Goal: Information Seeking & Learning: Learn about a topic

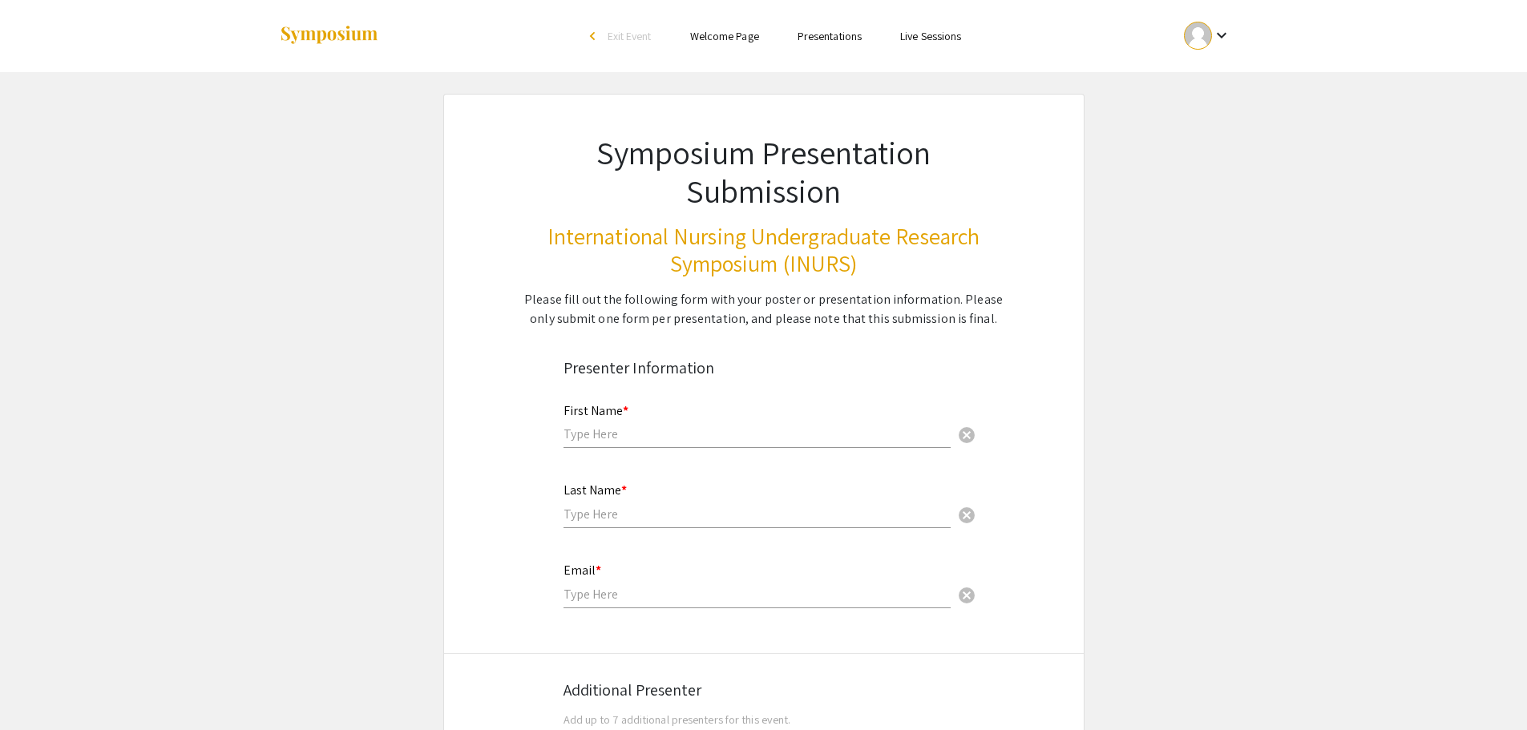
drag, startPoint x: 620, startPoint y: 449, endPoint x: 620, endPoint y: 438, distance: 11.2
click at [620, 448] on div "First Name * cancel" at bounding box center [756, 426] width 387 height 77
click at [620, 433] on input "text" at bounding box center [756, 434] width 387 height 17
type input "[PERSON_NAME]"
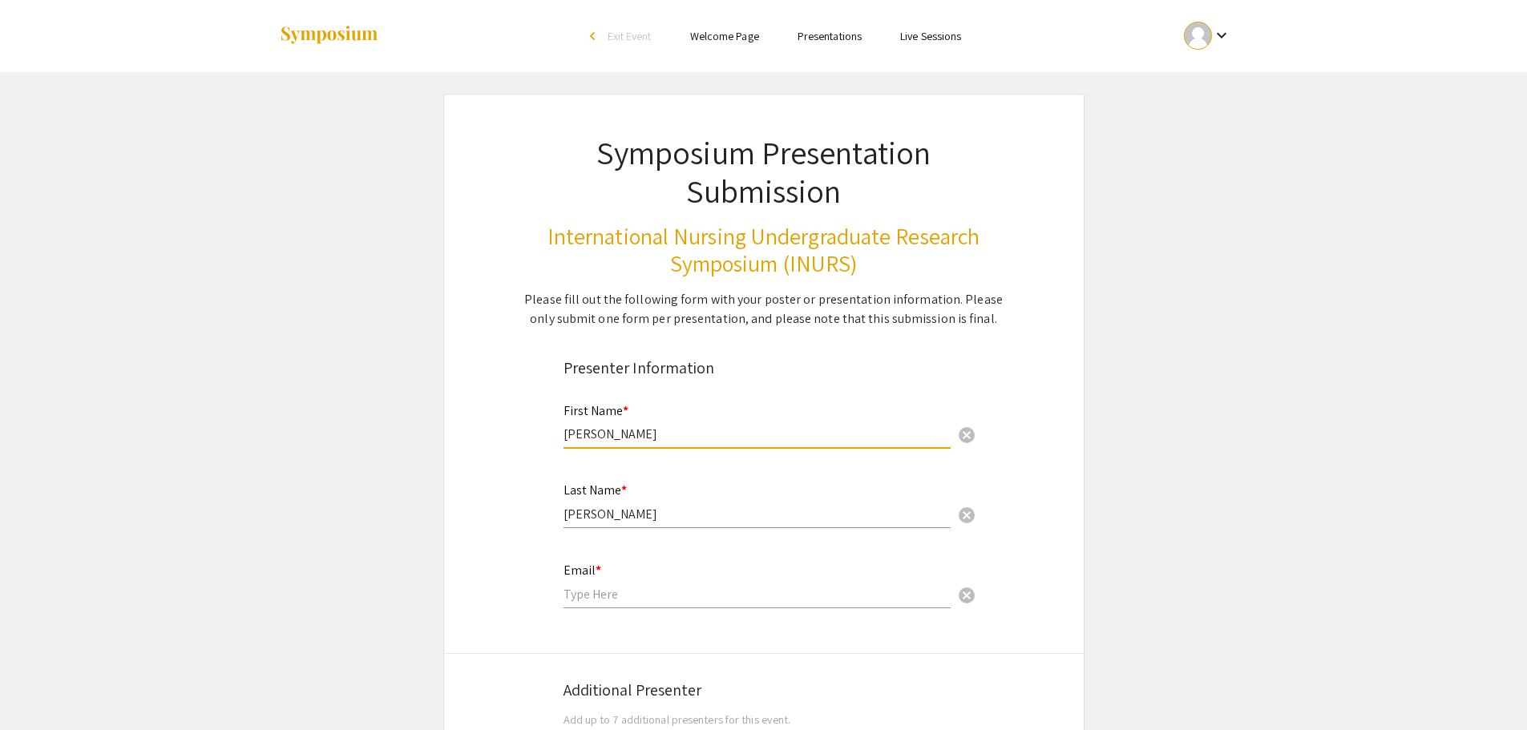
type input "[EMAIL_ADDRESS][DOMAIN_NAME]"
type input "[GEOGRAPHIC_DATA]"
click at [825, 26] on li "Presentations" at bounding box center [829, 35] width 103 height 19
click at [823, 34] on link "Presentations" at bounding box center [829, 36] width 64 height 14
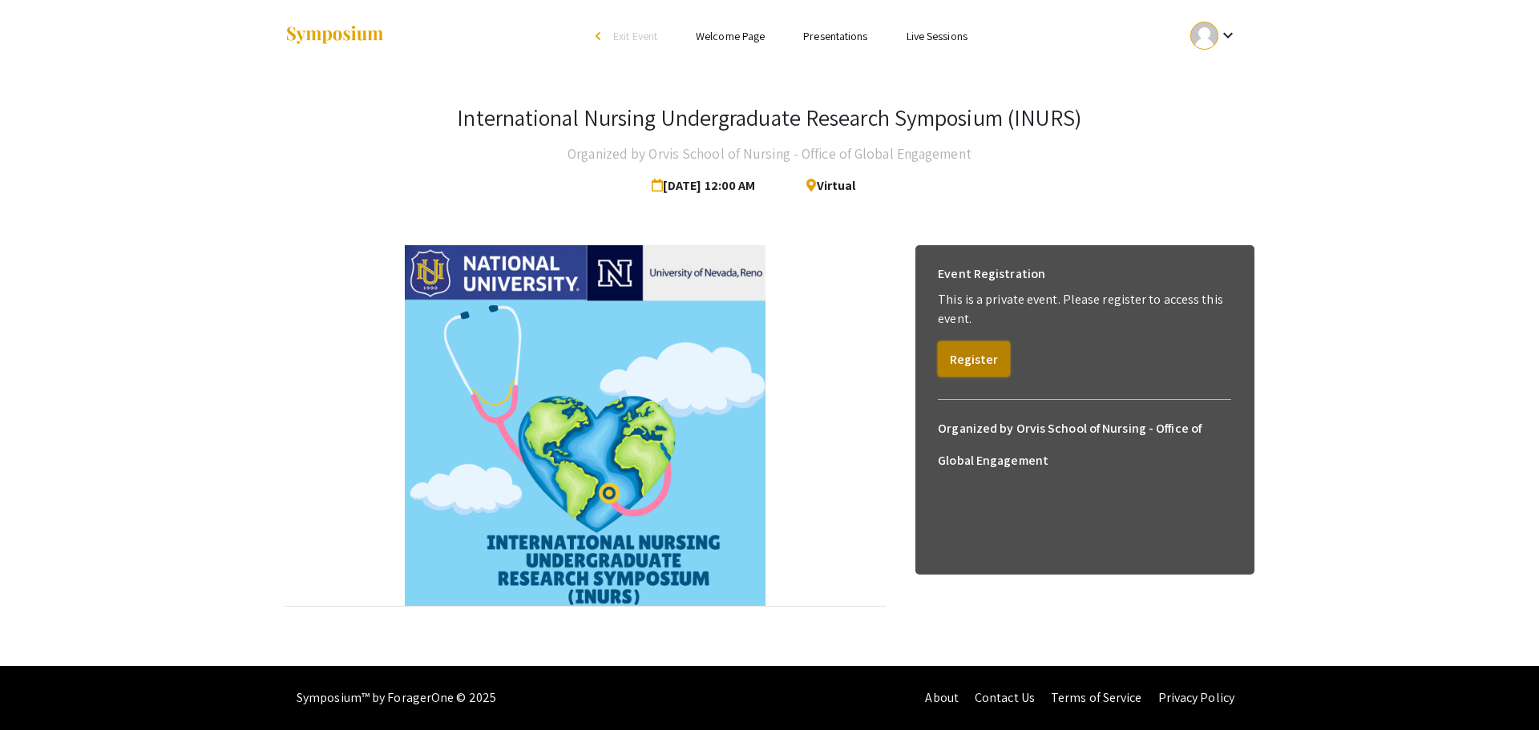
click at [987, 353] on button "Register" at bounding box center [974, 358] width 72 height 35
click at [967, 337] on button "View" at bounding box center [963, 339] width 50 height 35
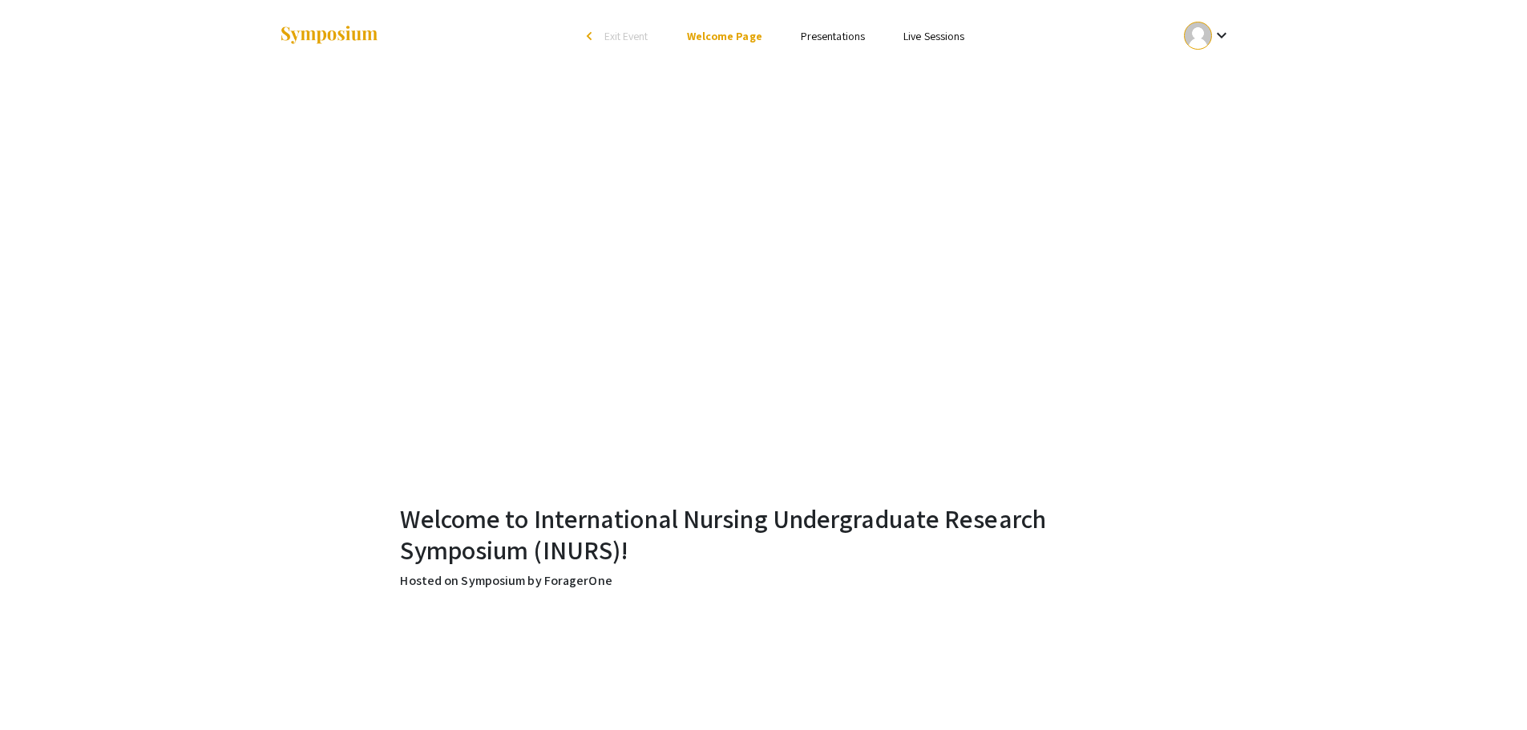
click at [836, 34] on link "Presentations" at bounding box center [833, 36] width 64 height 14
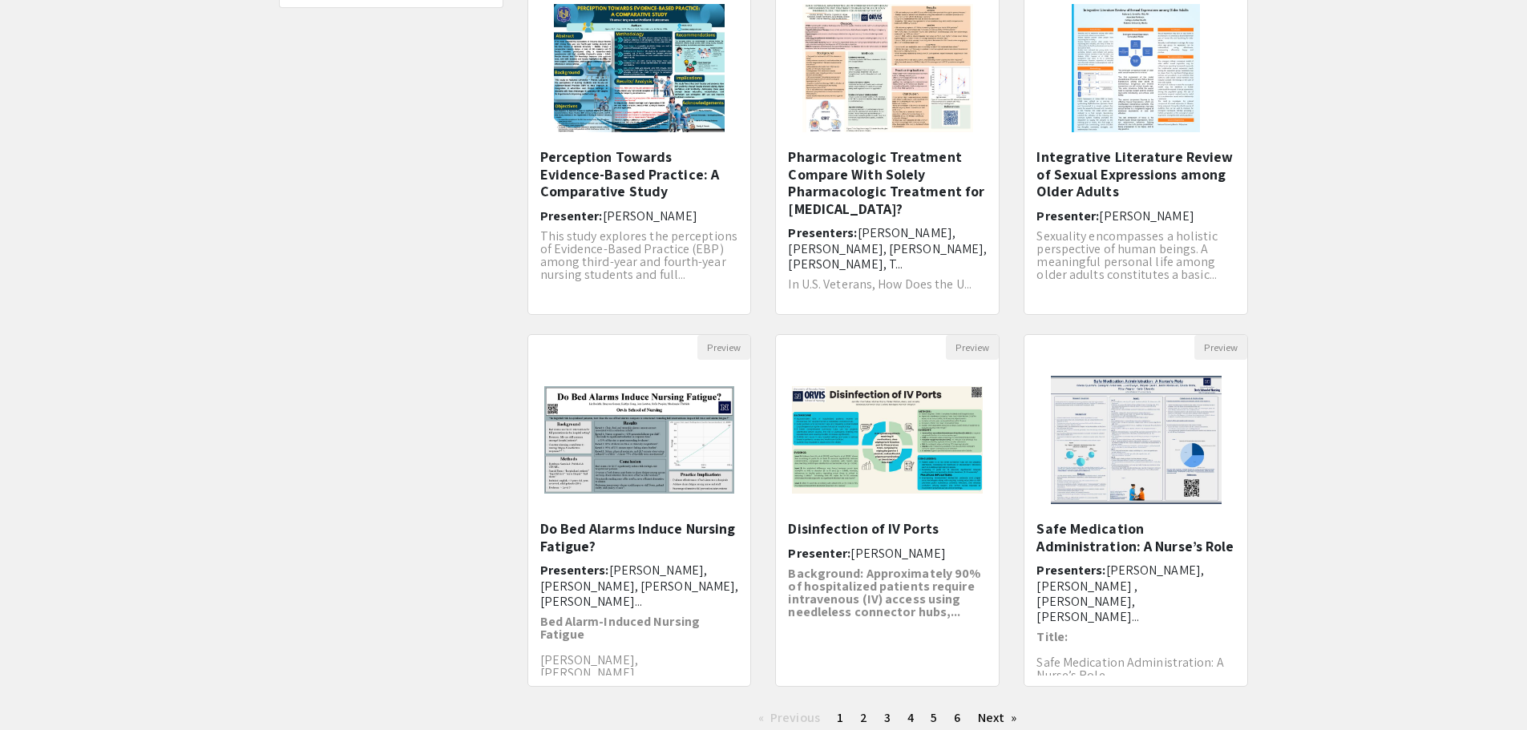
scroll to position [240, 0]
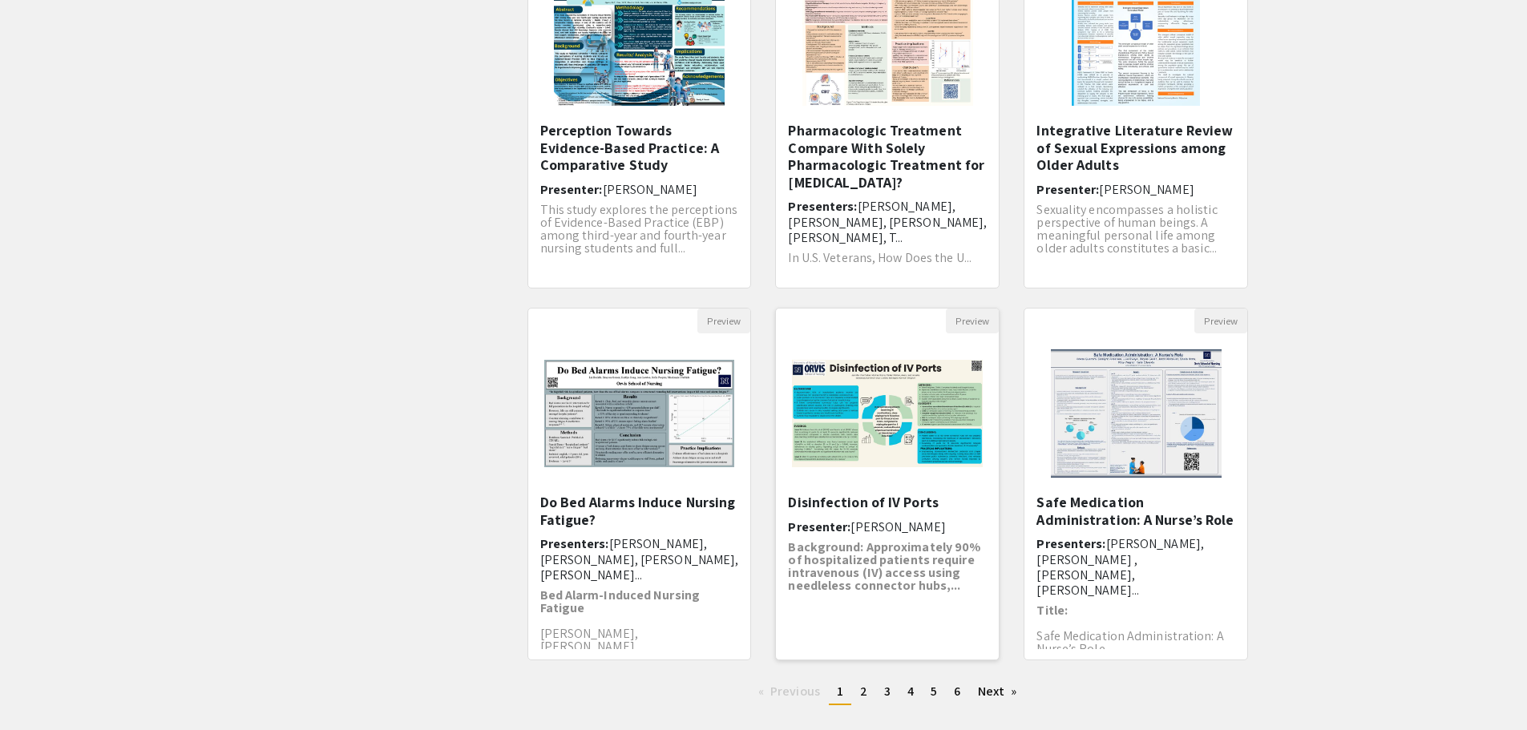
click at [922, 430] on img "Open Presentation <p>Disinfection of IV Ports</p>" at bounding box center [887, 413] width 223 height 139
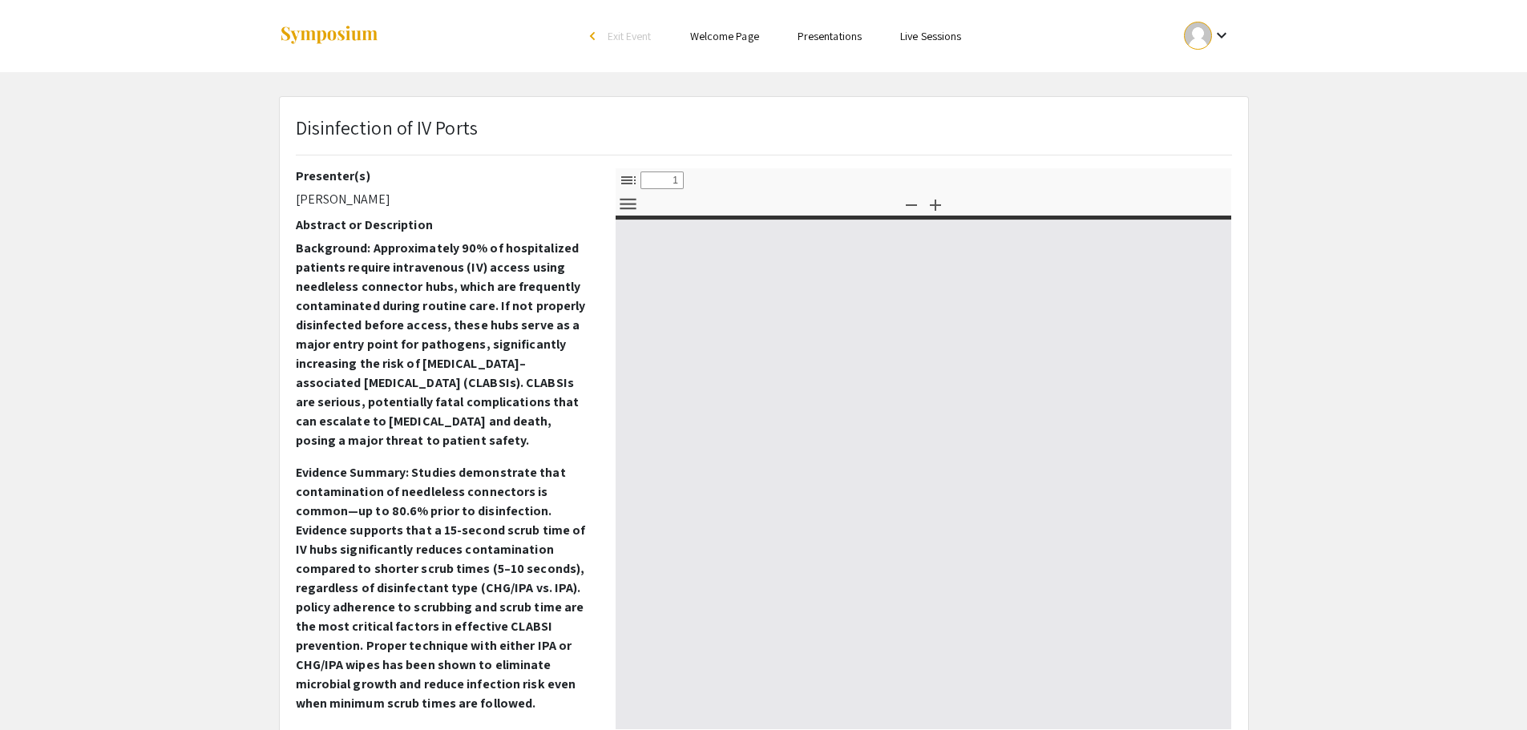
select select "custom"
type input "0"
select select "custom"
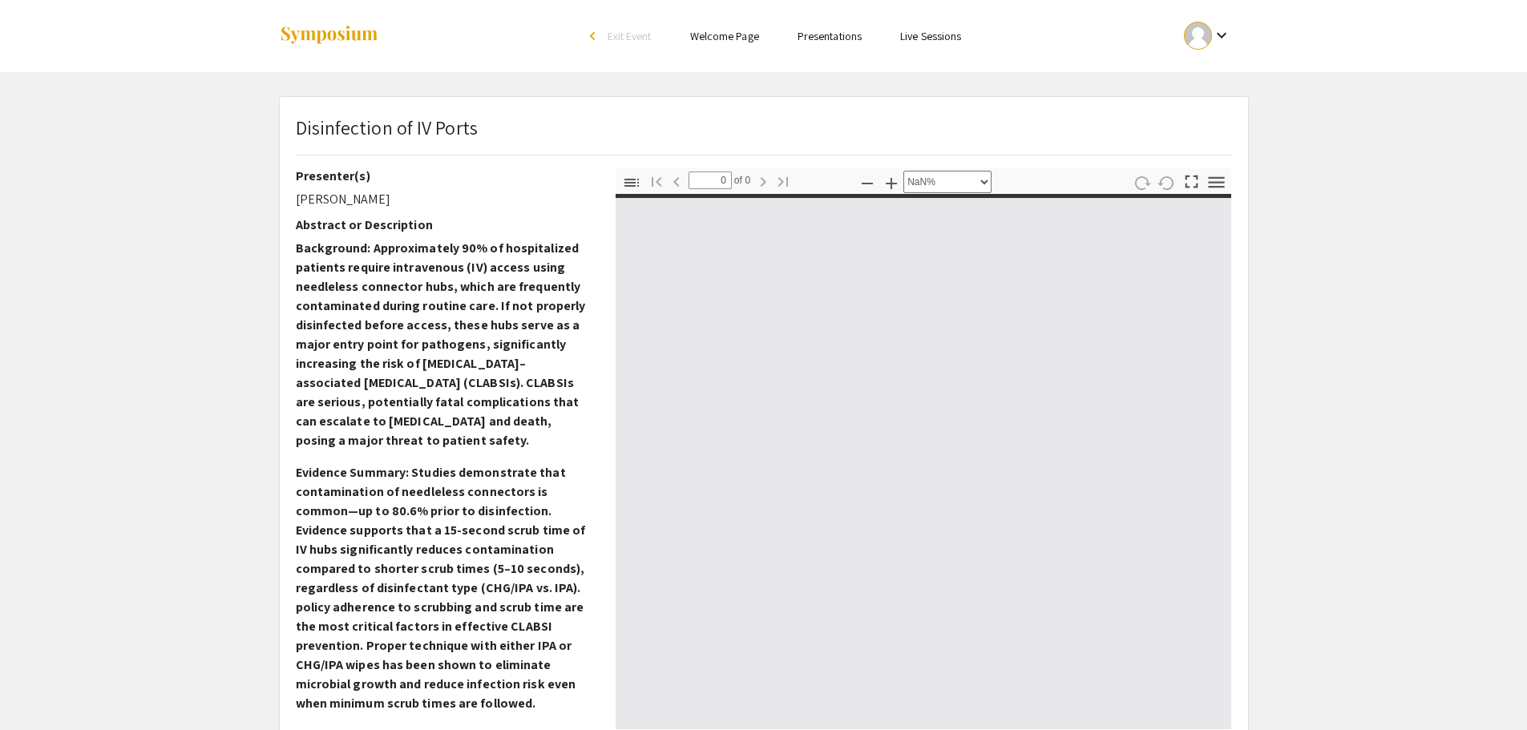
type input "1"
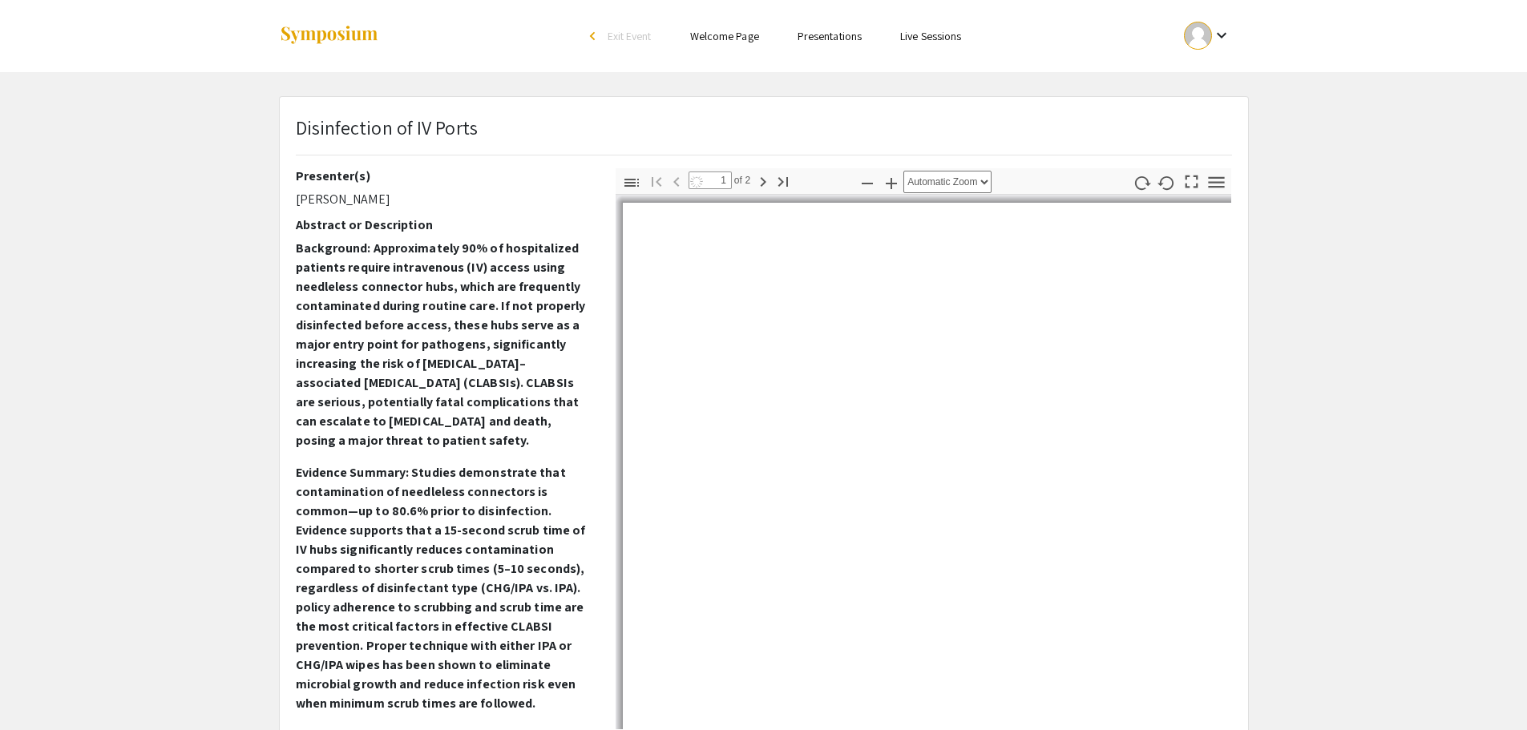
select select "auto"
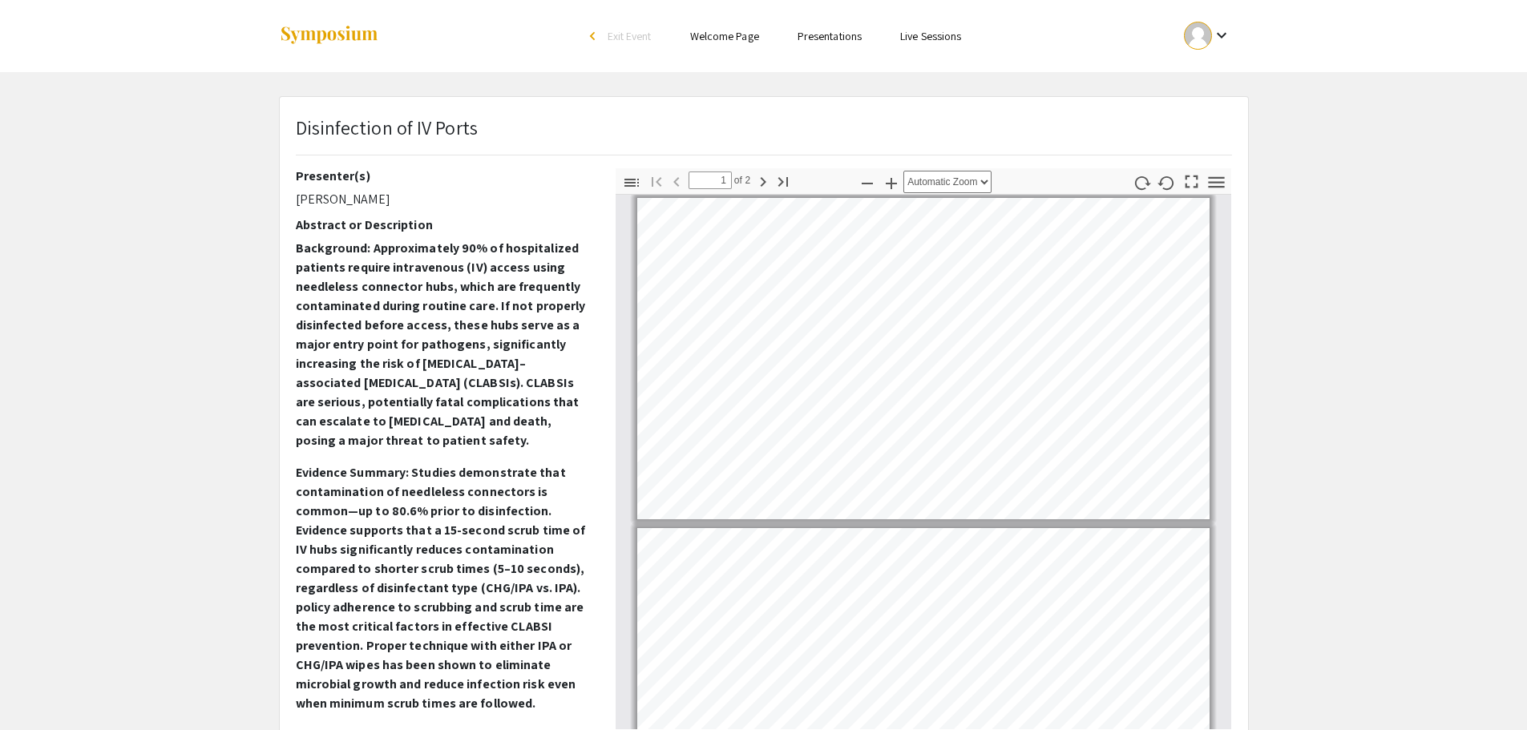
scroll to position [80, 0]
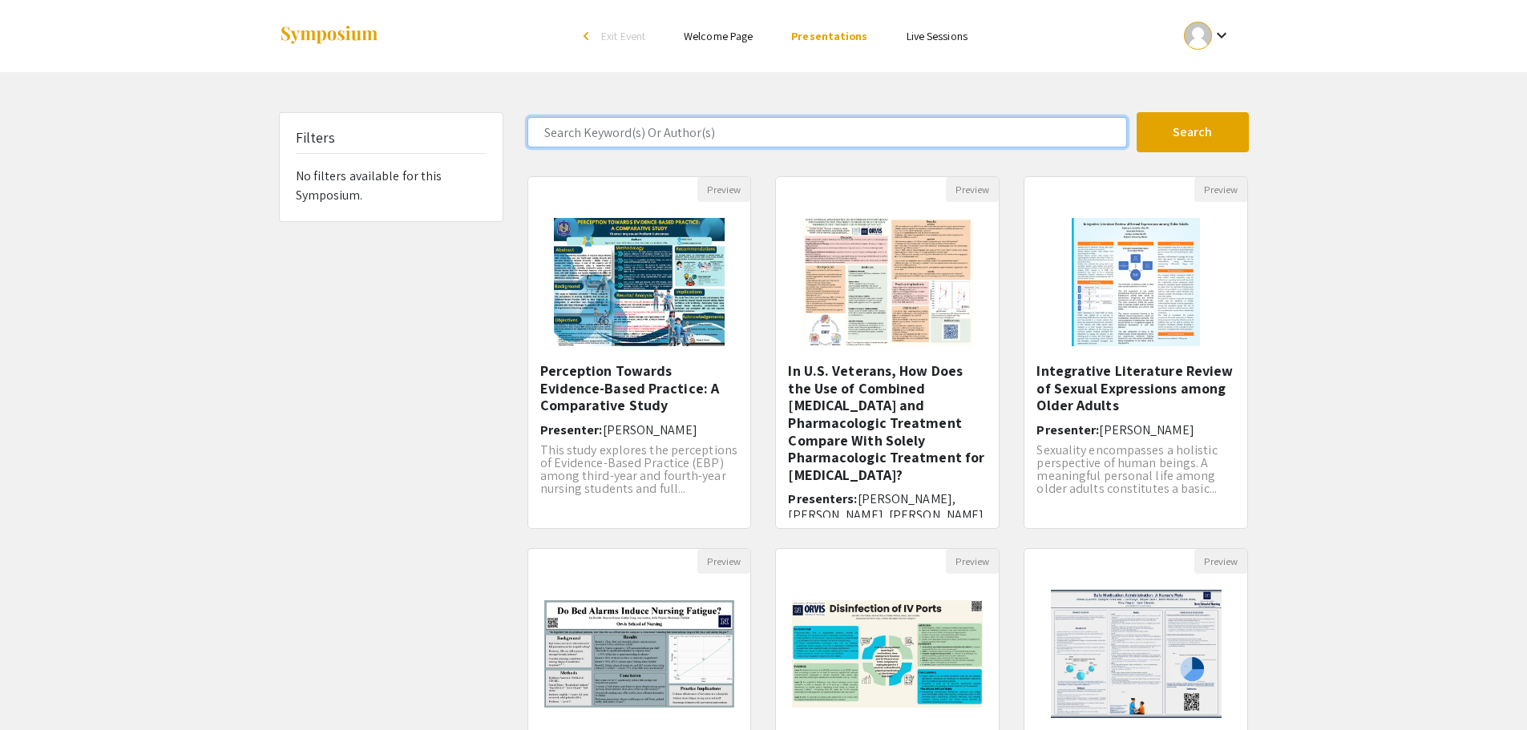
click at [686, 140] on input "Search Keyword(s) Or Author(s)" at bounding box center [826, 132] width 599 height 30
type input "[PERSON_NAME]"
click at [1136, 112] on button "Search" at bounding box center [1192, 132] width 112 height 40
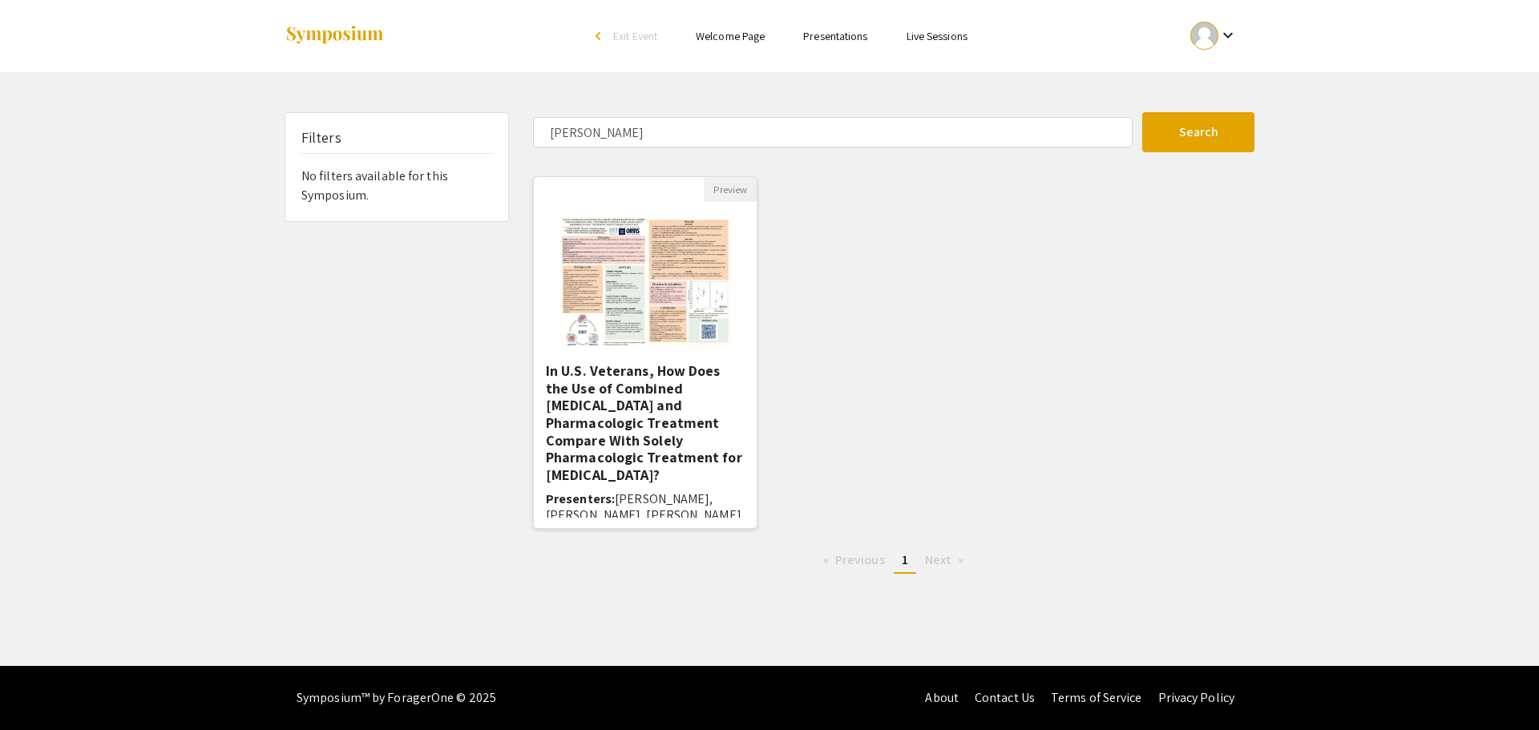
click at [653, 414] on h5 "In U.S. Veterans, How Does the Use of Combined [MEDICAL_DATA] and Pharmacologic…" at bounding box center [645, 422] width 199 height 121
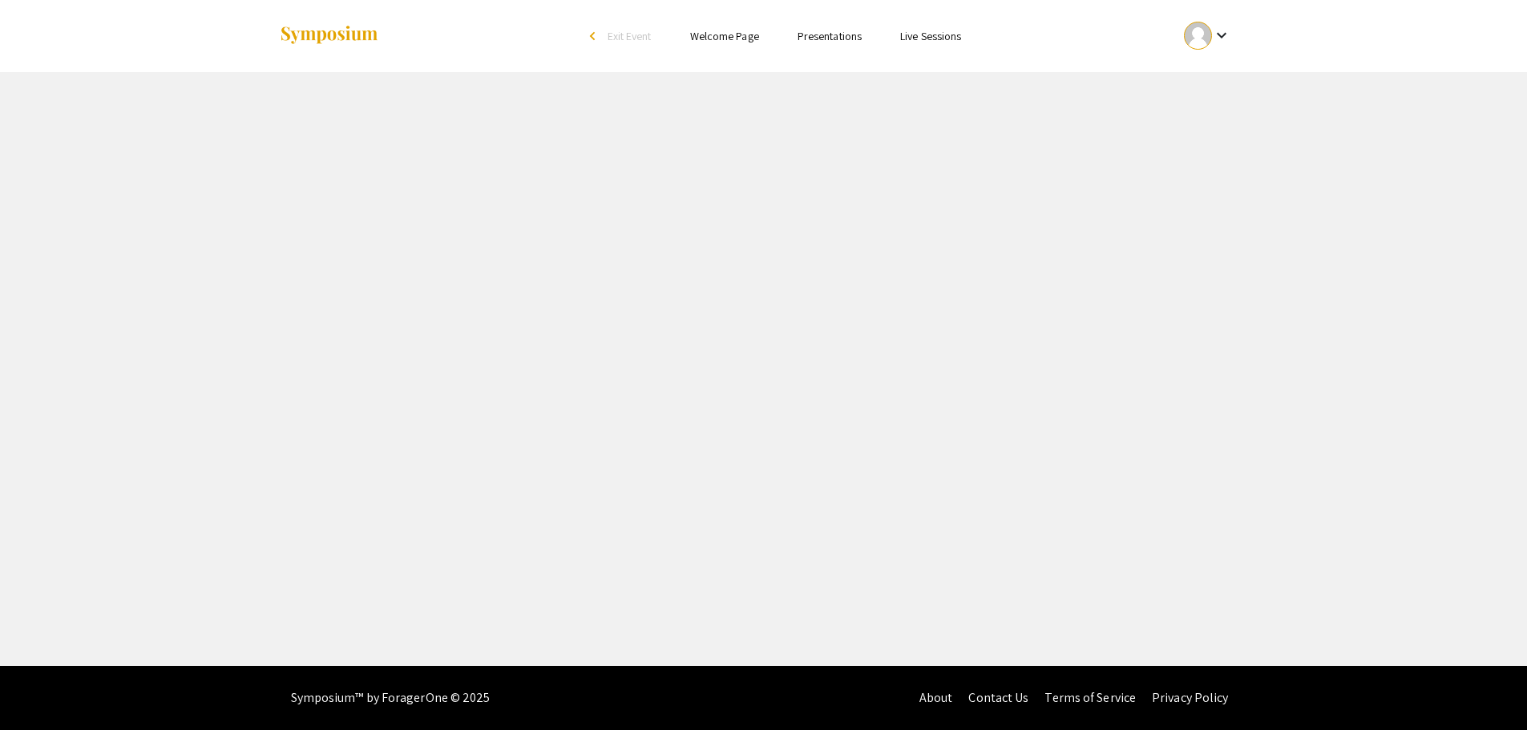
select select "custom"
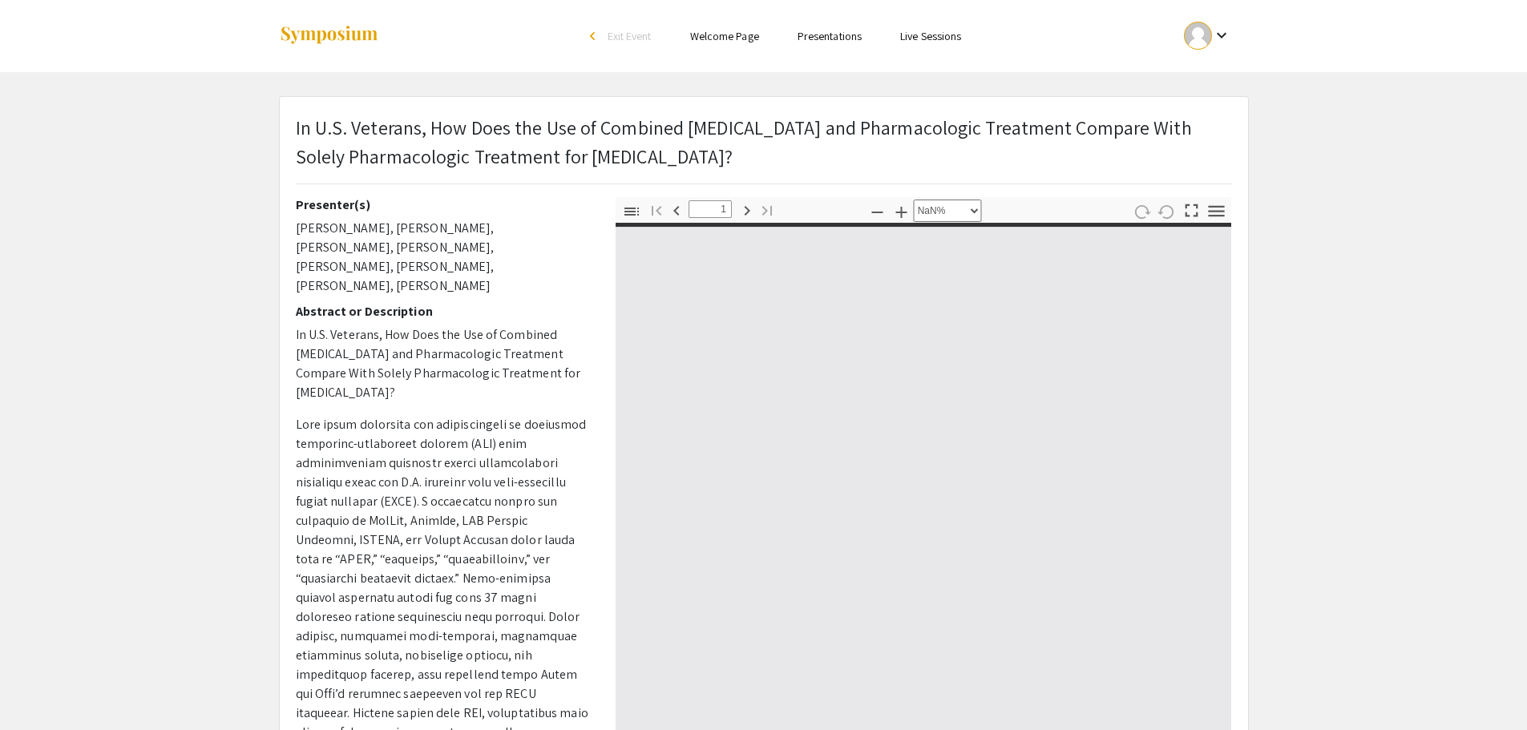
type input "0"
select select "custom"
type input "1"
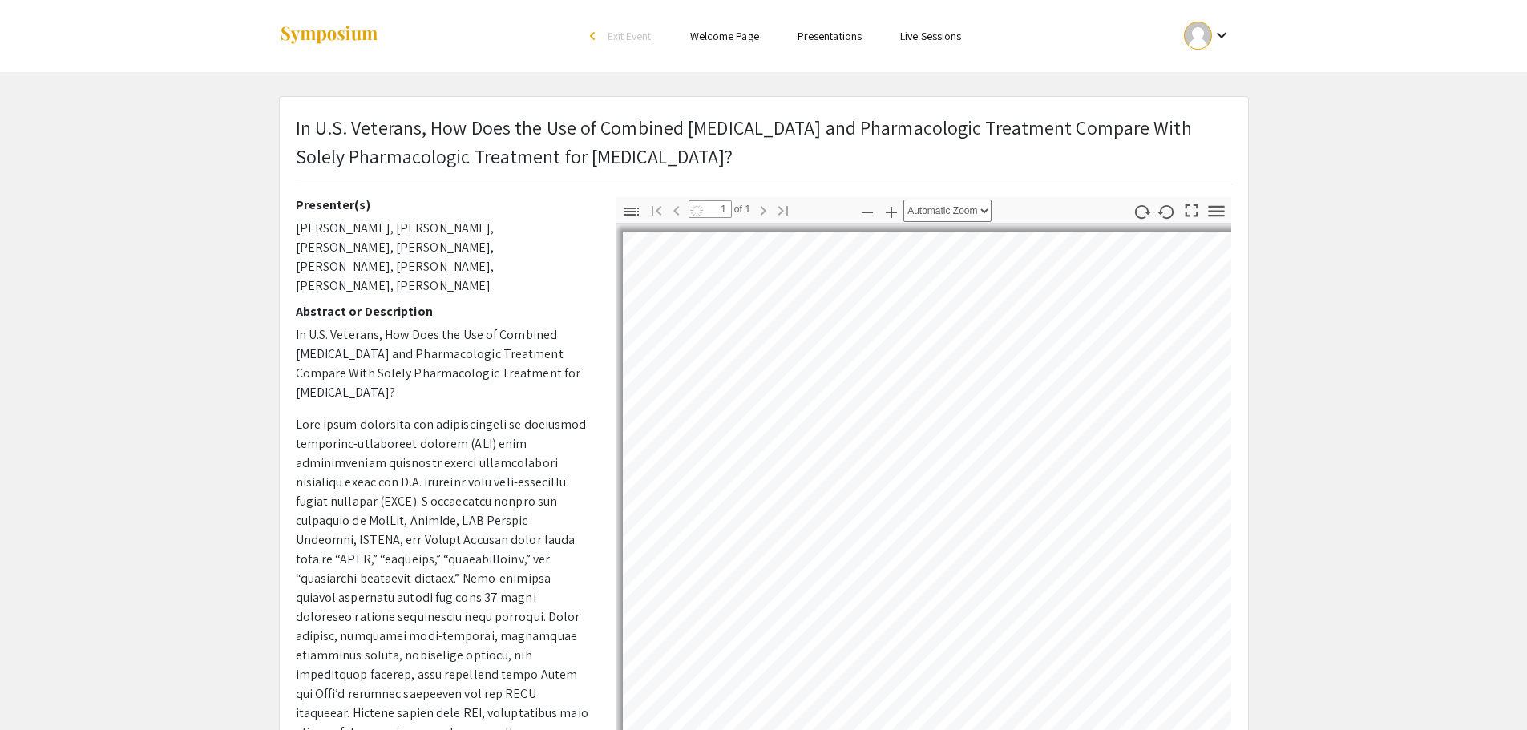
select select "auto"
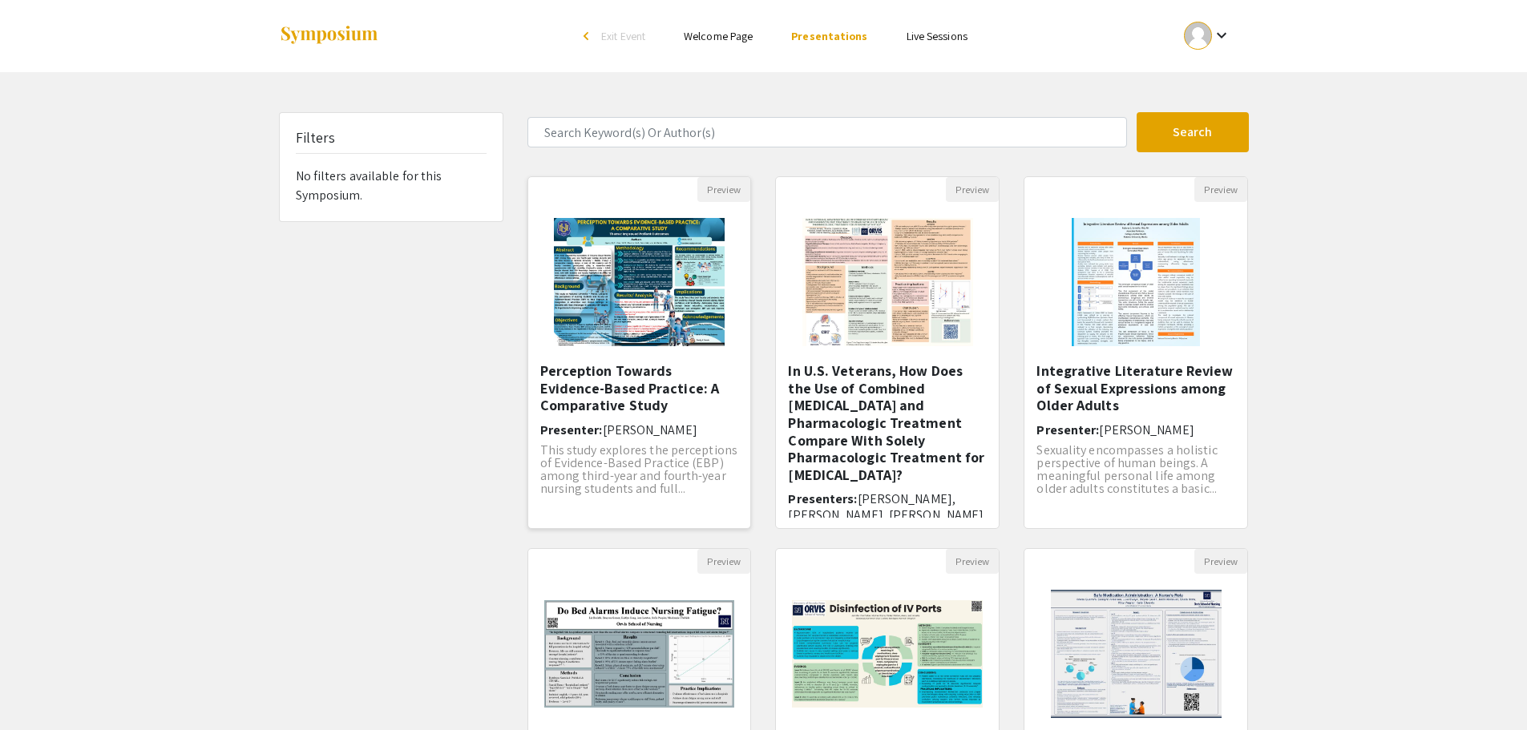
click at [598, 386] on h5 "Perception Towards Evidence-Based Practice: A Comparative Study" at bounding box center [639, 388] width 199 height 52
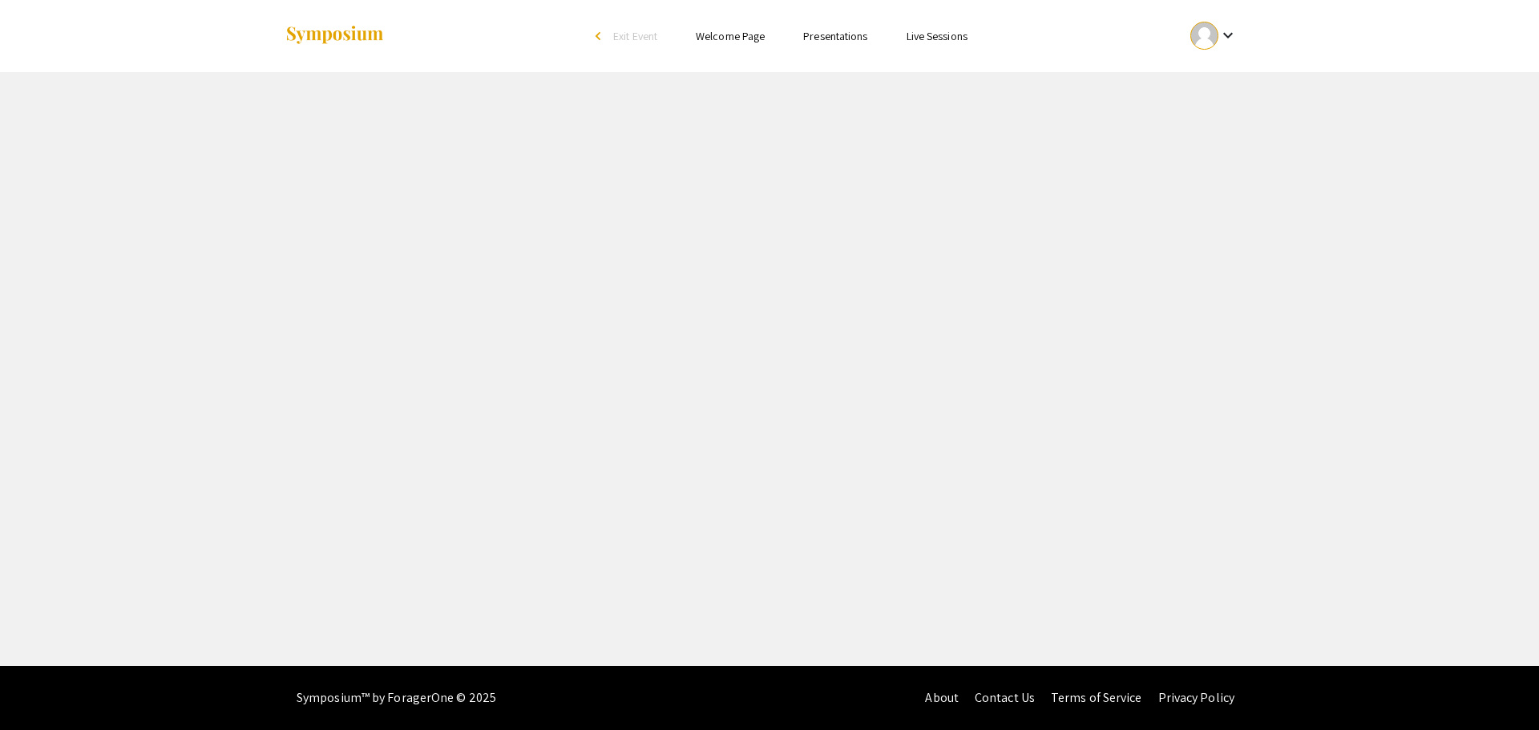
select select "custom"
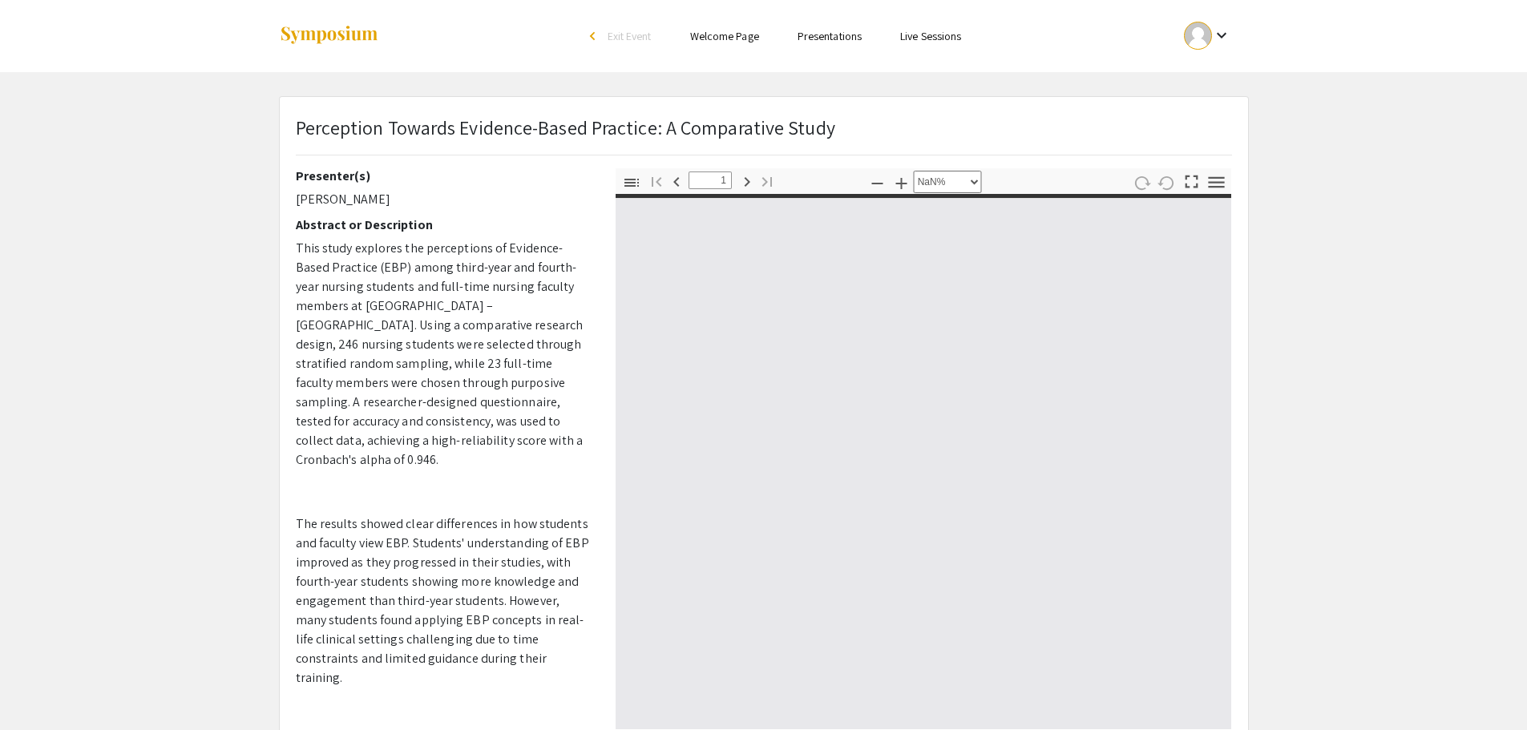
type input "0"
select select "custom"
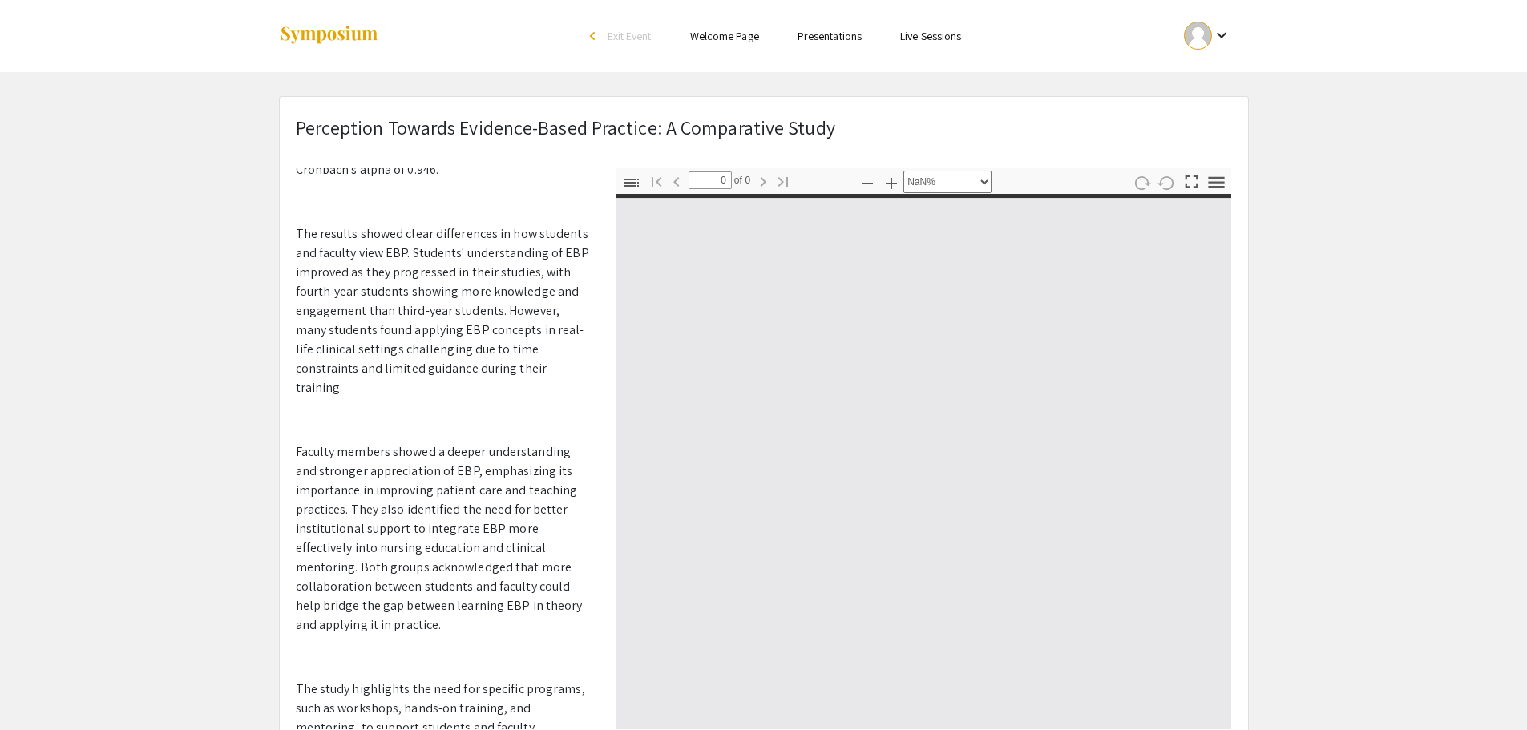
scroll to position [381, 0]
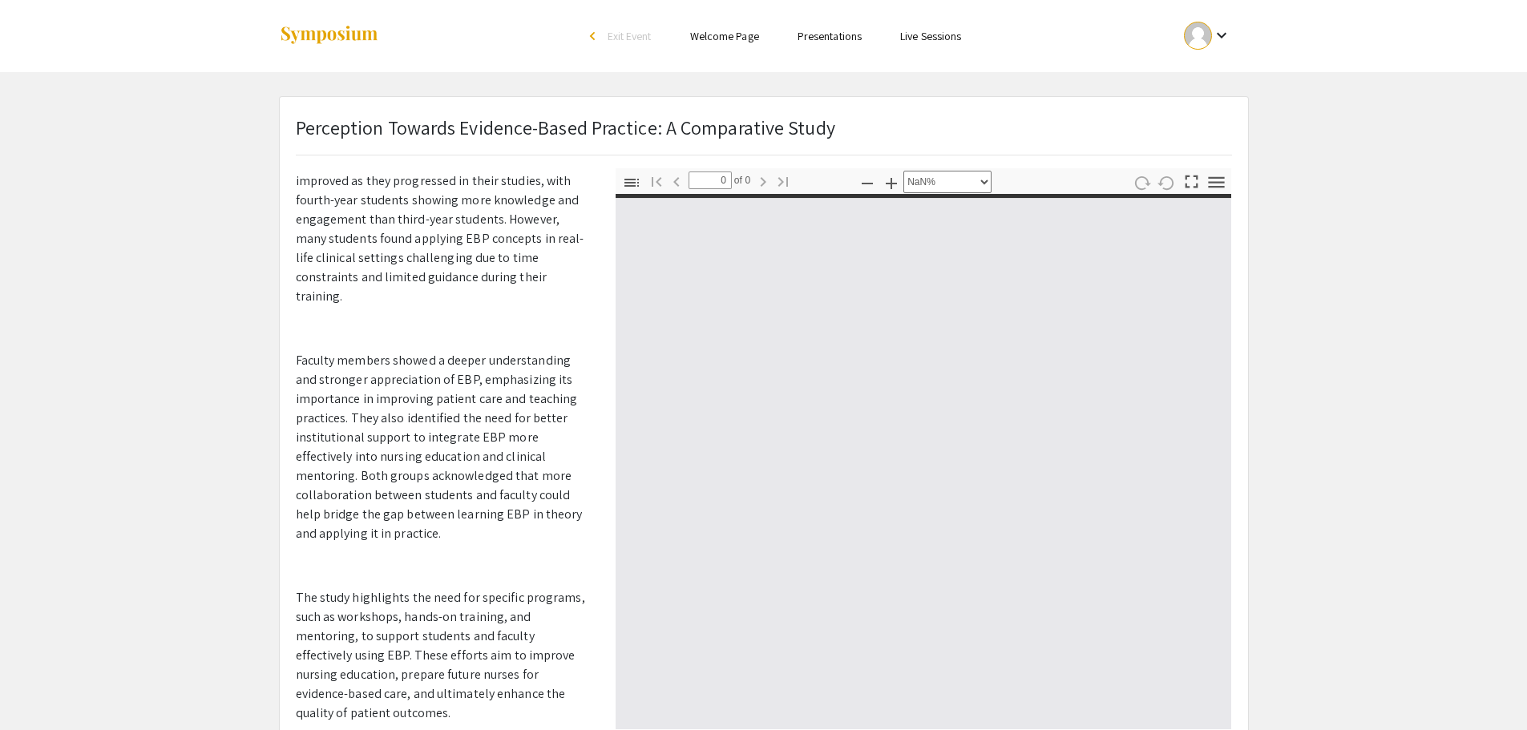
type input "1"
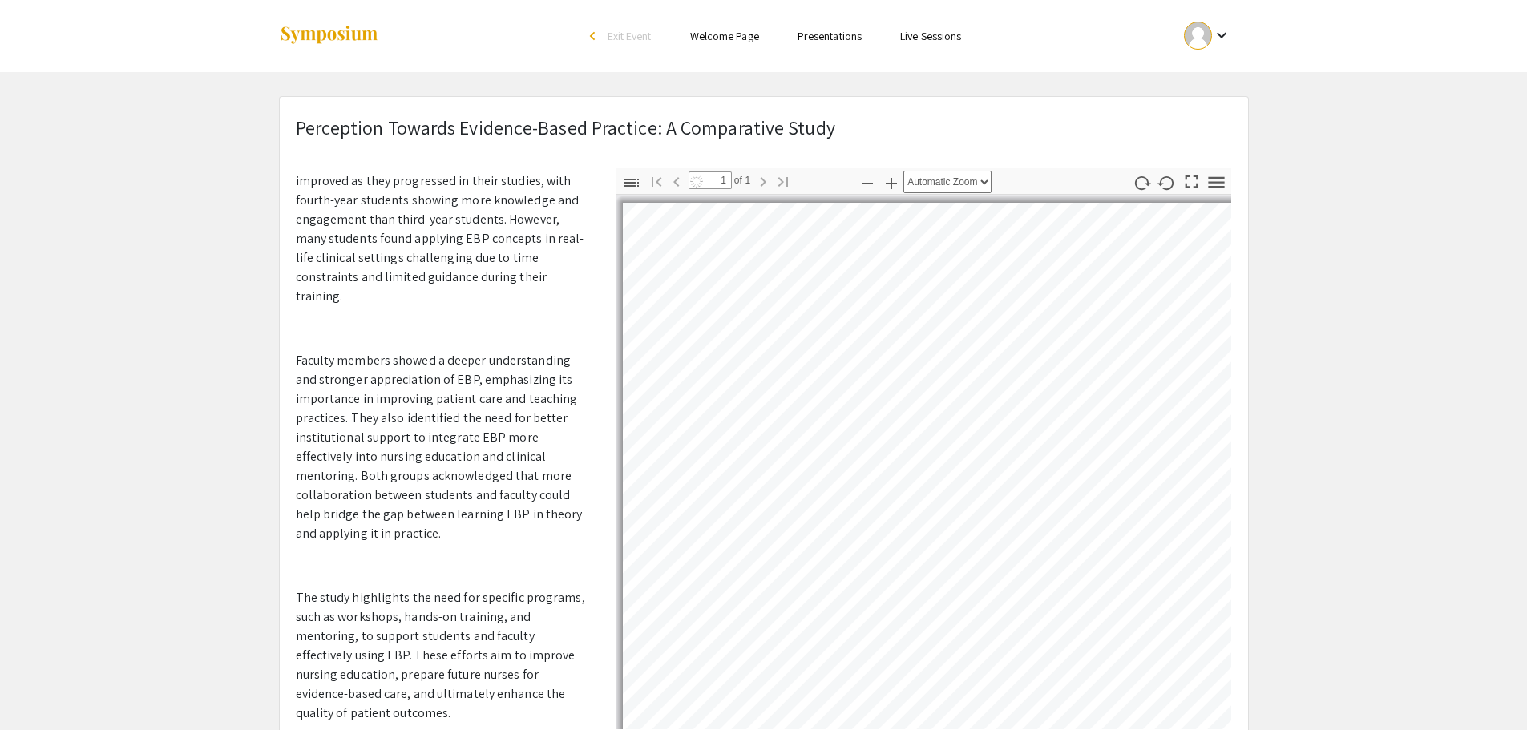
scroll to position [0, 0]
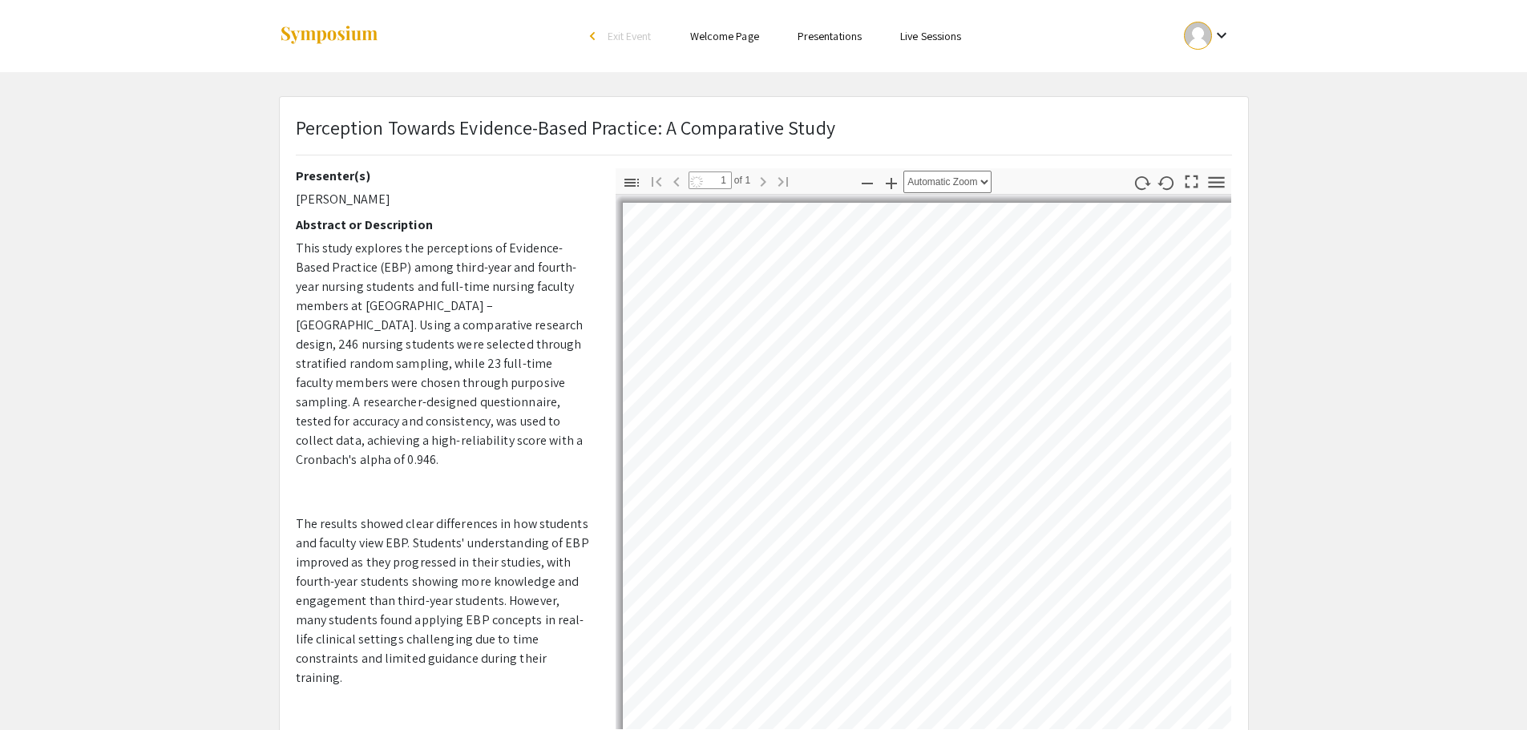
select select "auto"
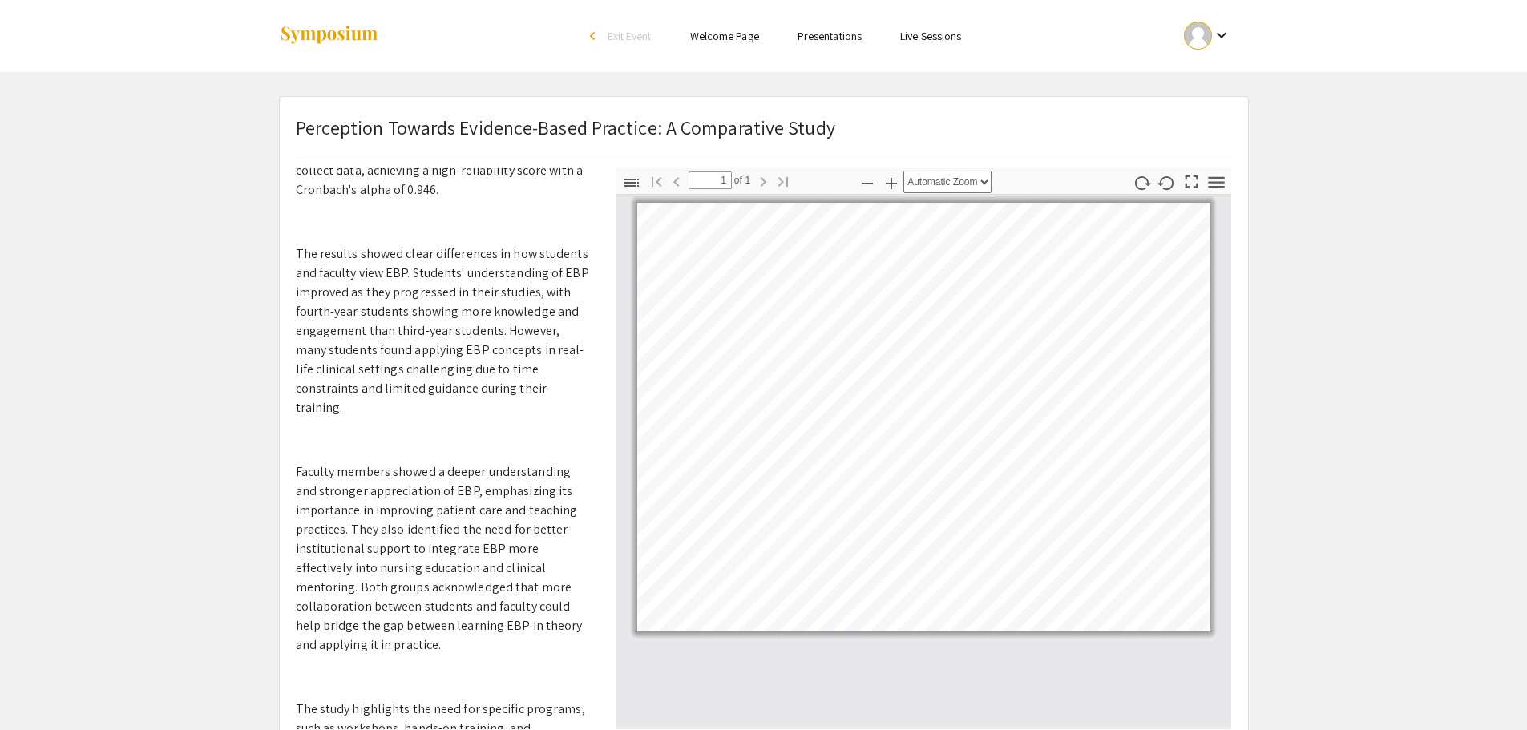
scroll to position [381, 0]
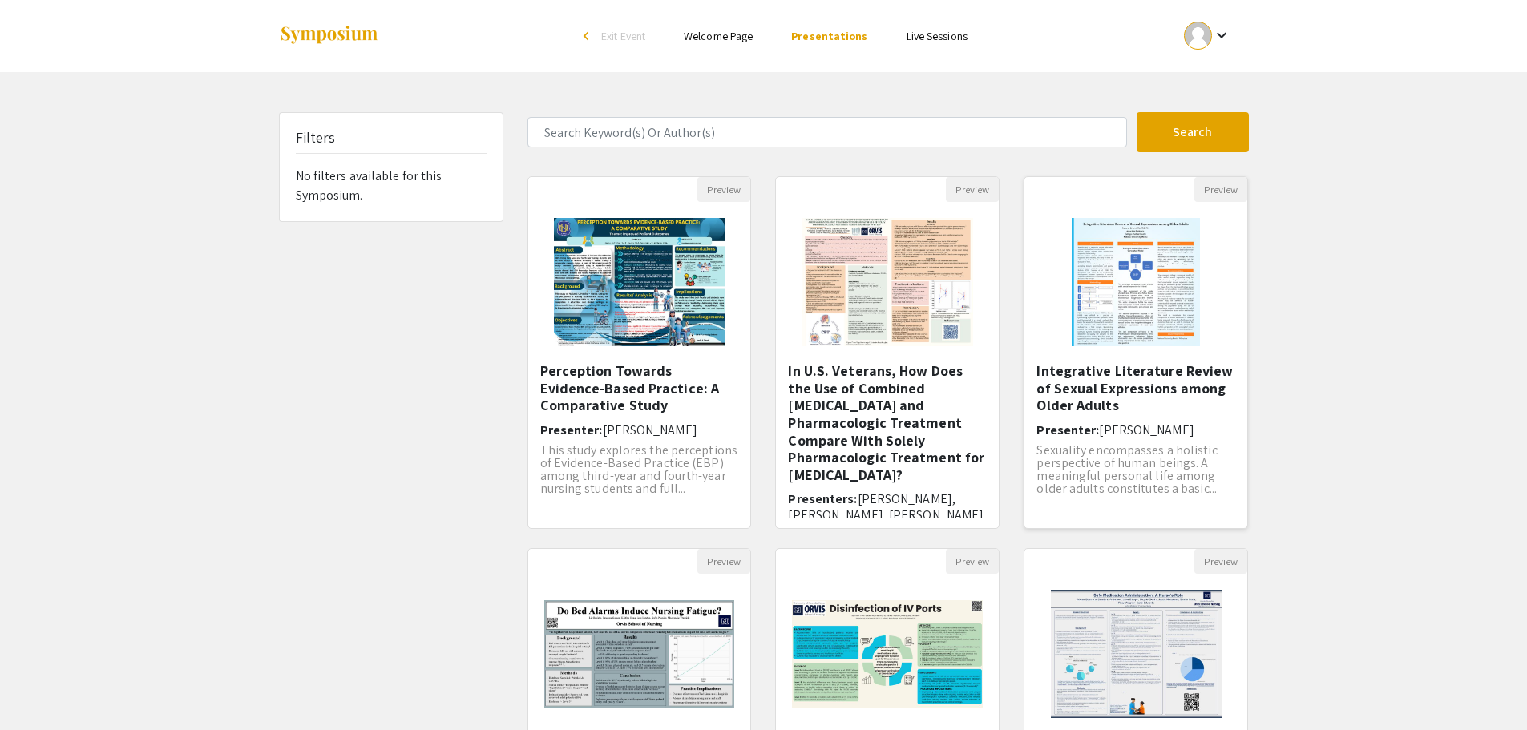
click at [1117, 384] on h5 "Integrative Literature Review of Sexual Expressions among Older Adults" at bounding box center [1135, 388] width 199 height 52
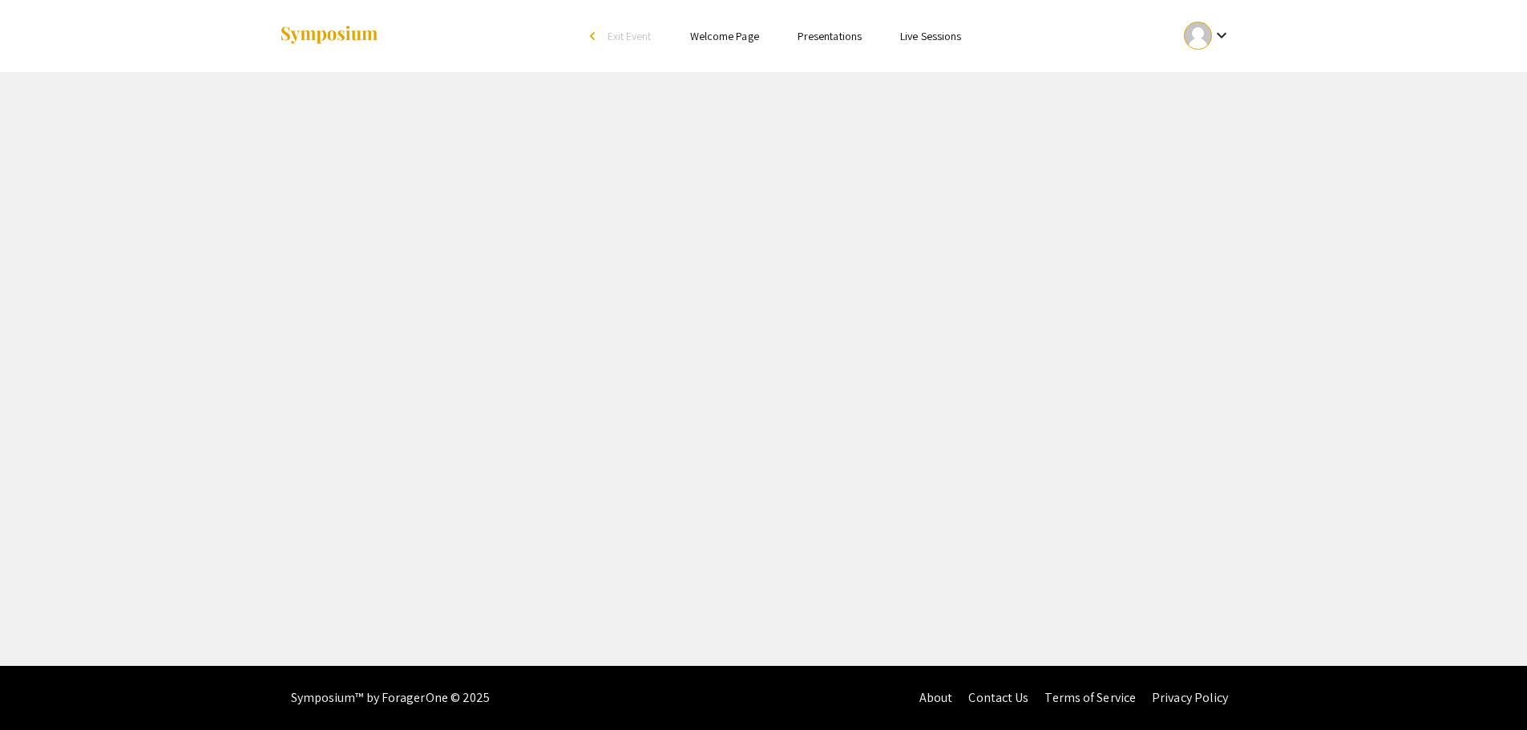
select select "custom"
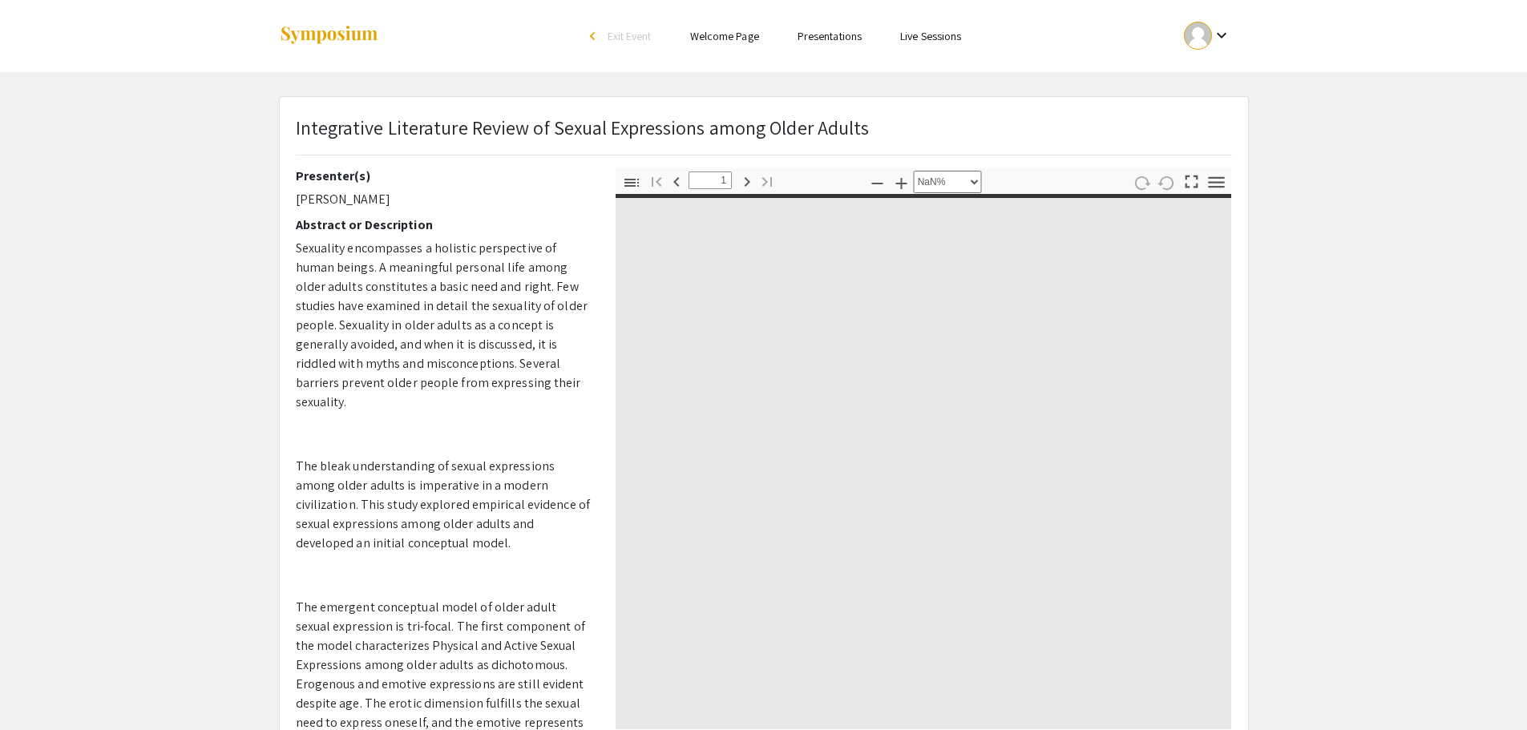
scroll to position [343, 0]
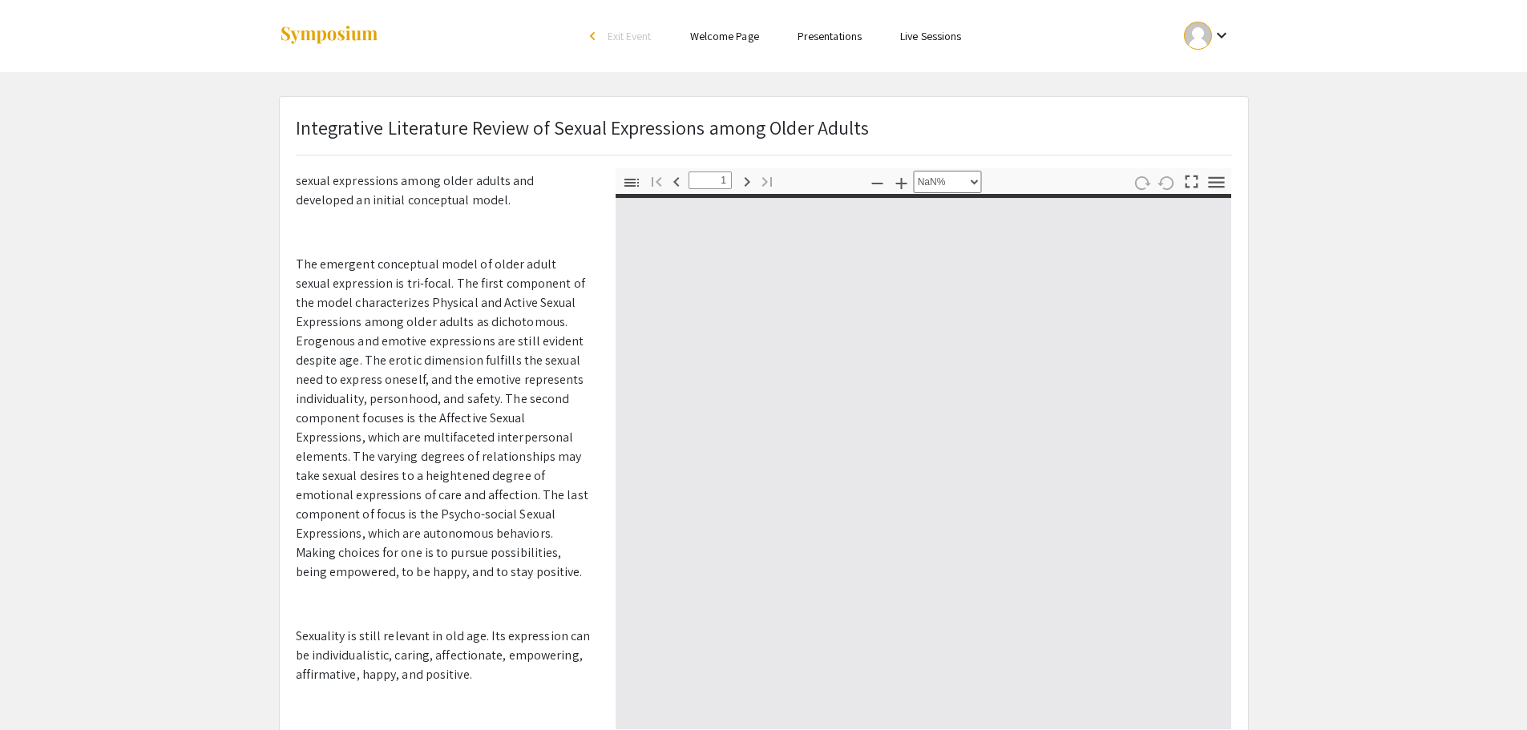
type input "0"
select select "custom"
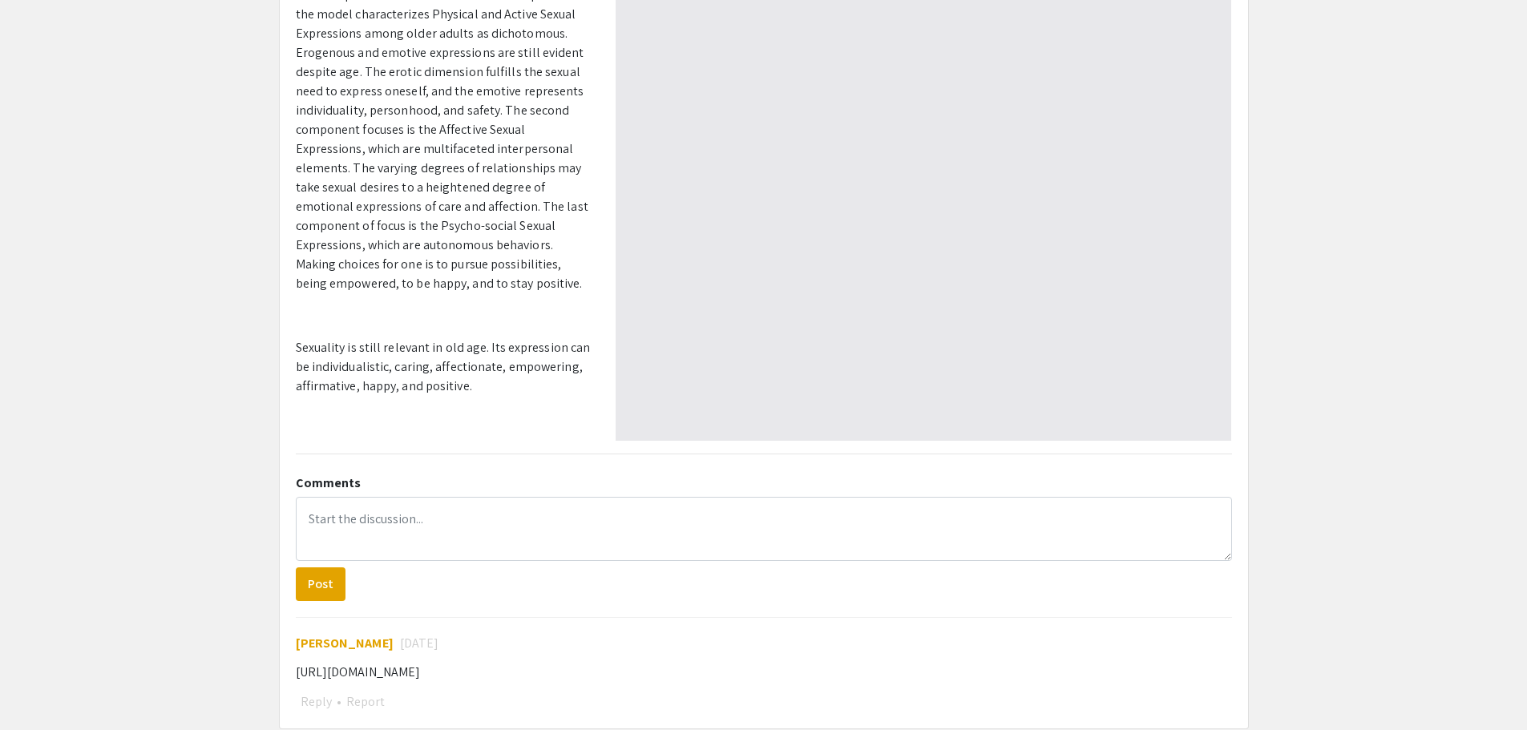
scroll to position [321, 0]
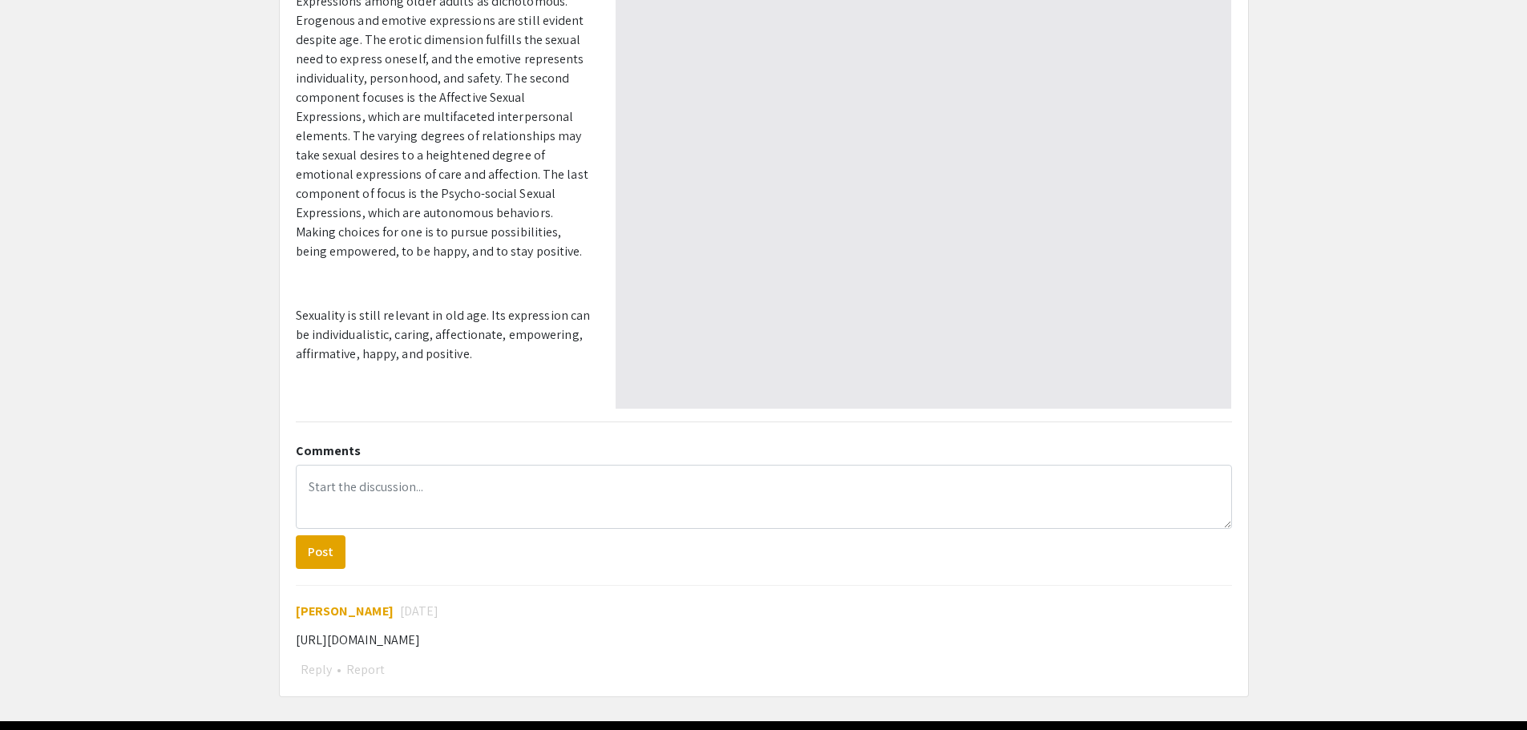
type input "1"
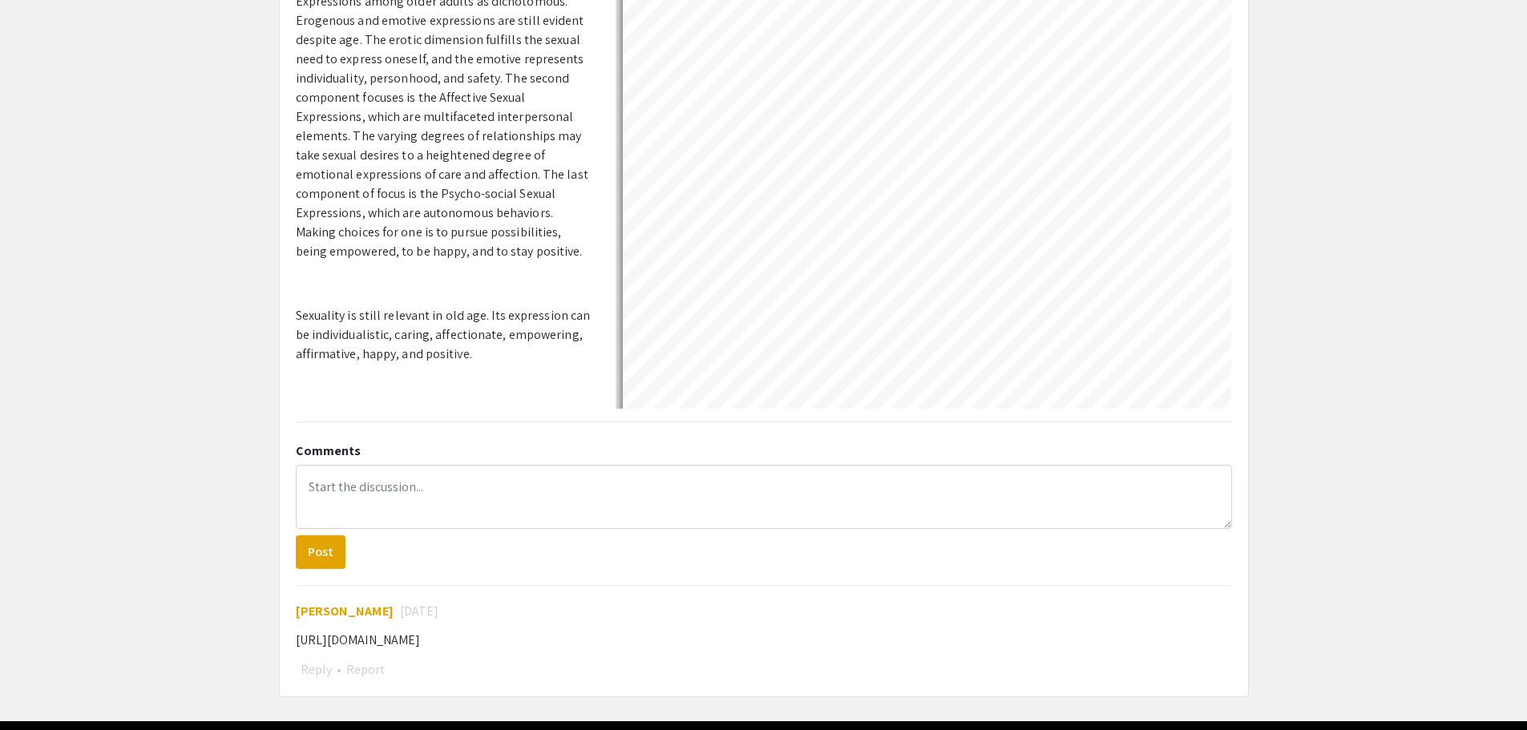
select select "auto"
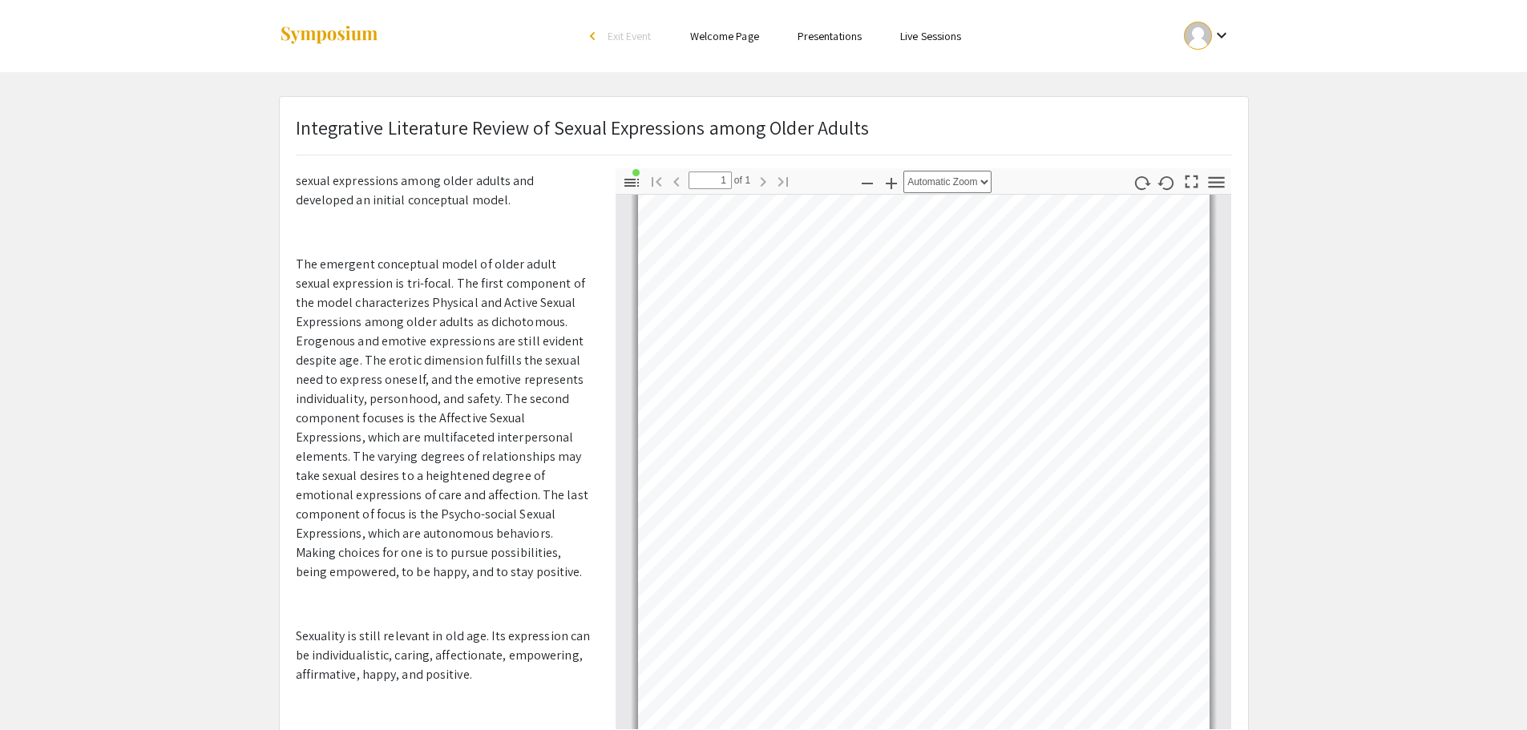
scroll to position [0, 0]
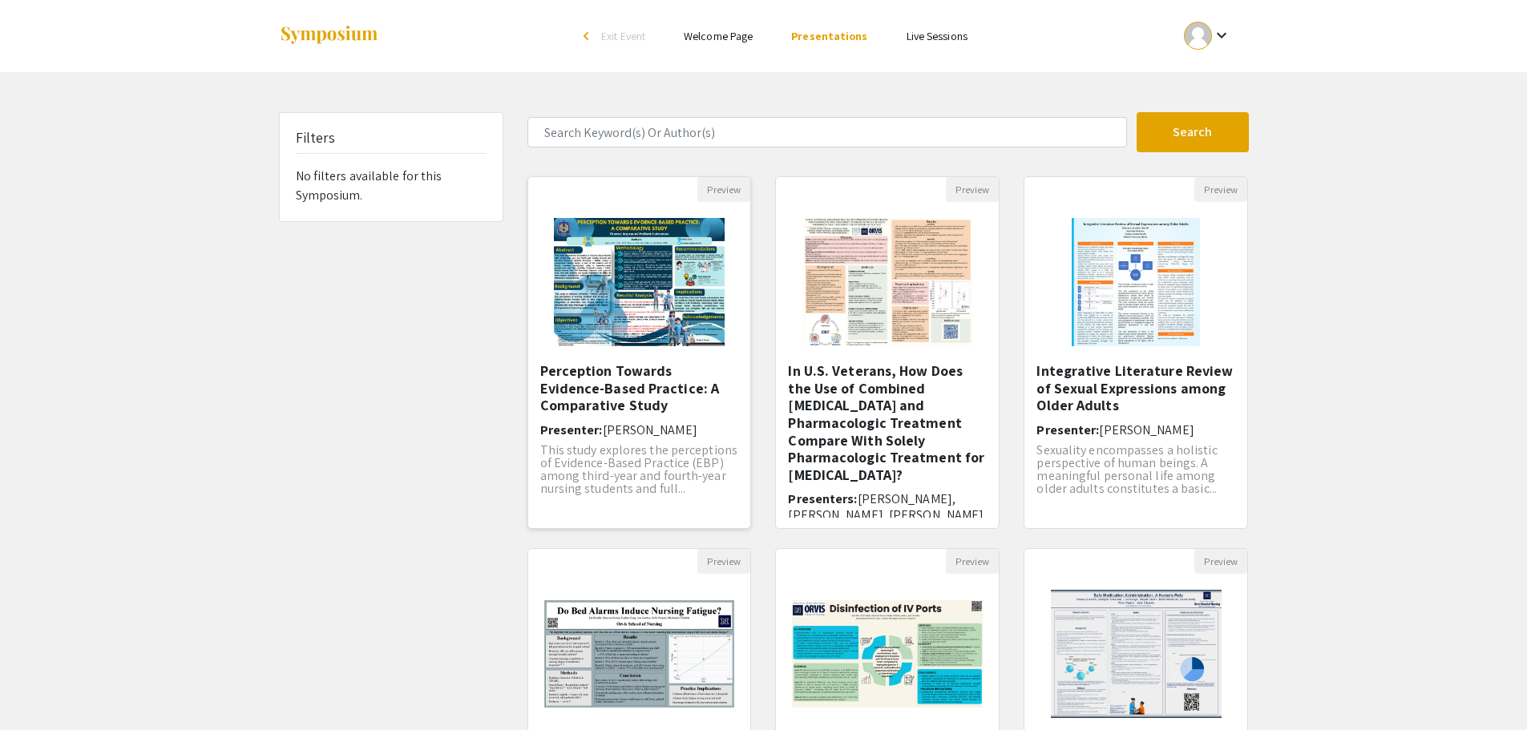
click at [666, 377] on h5 "Perception Towards Evidence-Based Practice: A Comparative Study" at bounding box center [639, 388] width 199 height 52
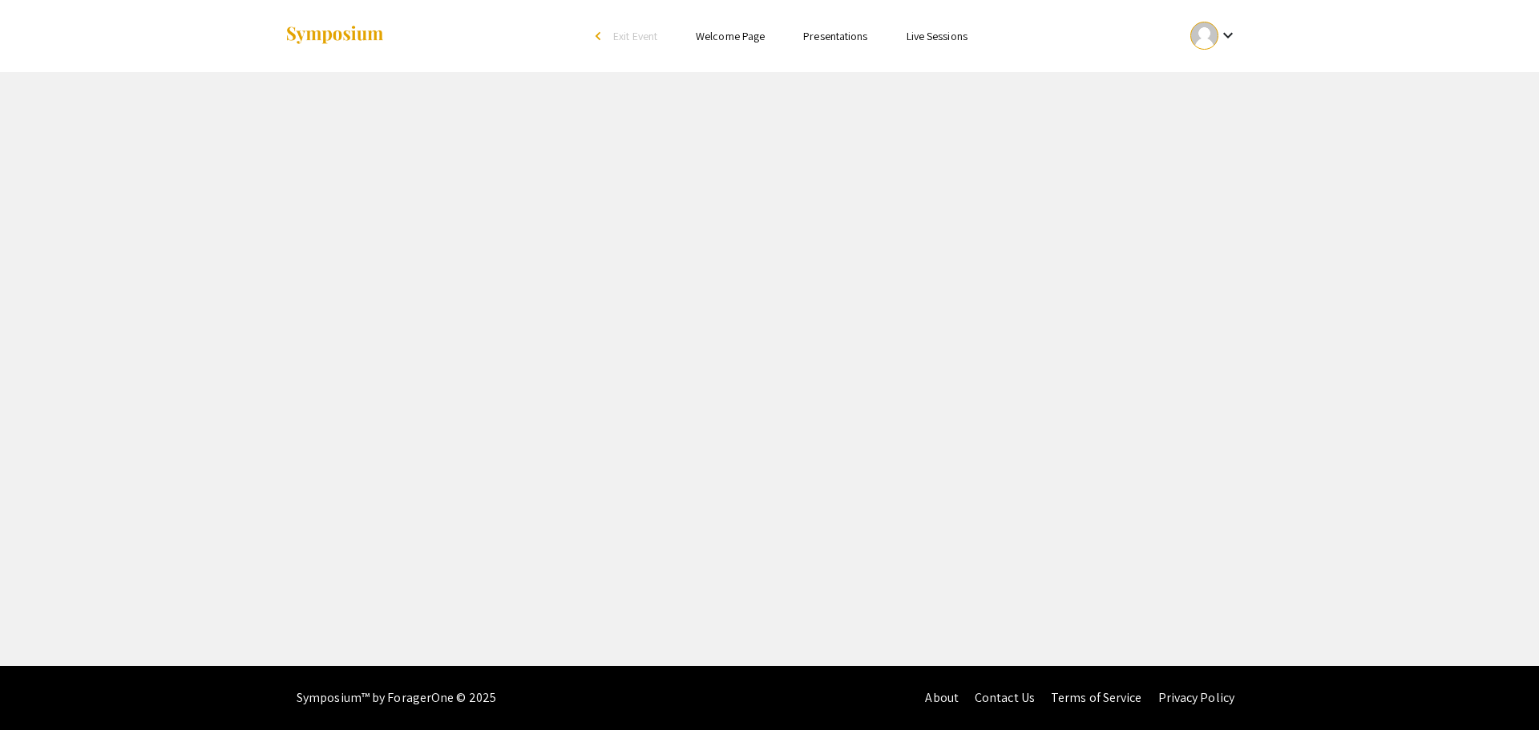
select select "custom"
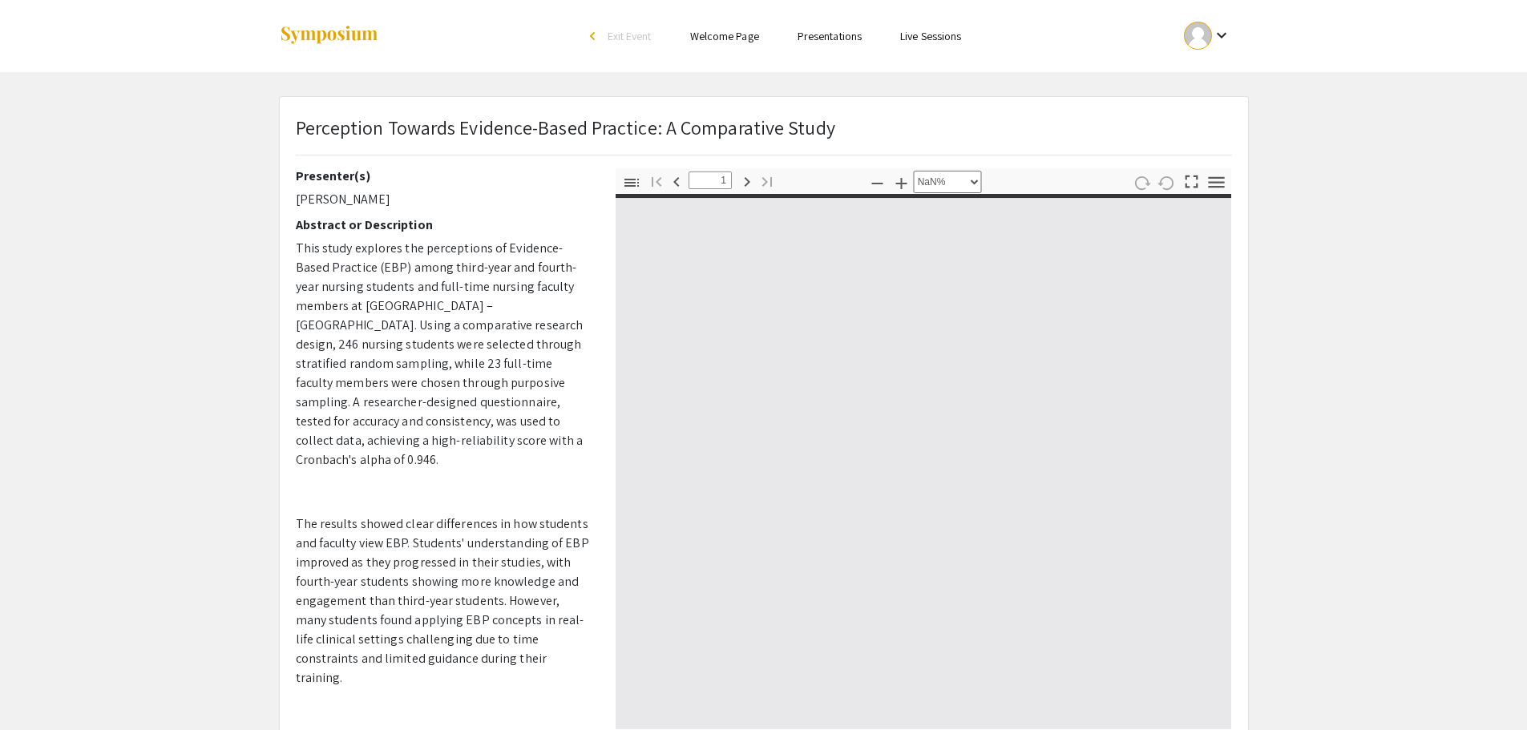
type input "0"
select select "custom"
type input "1"
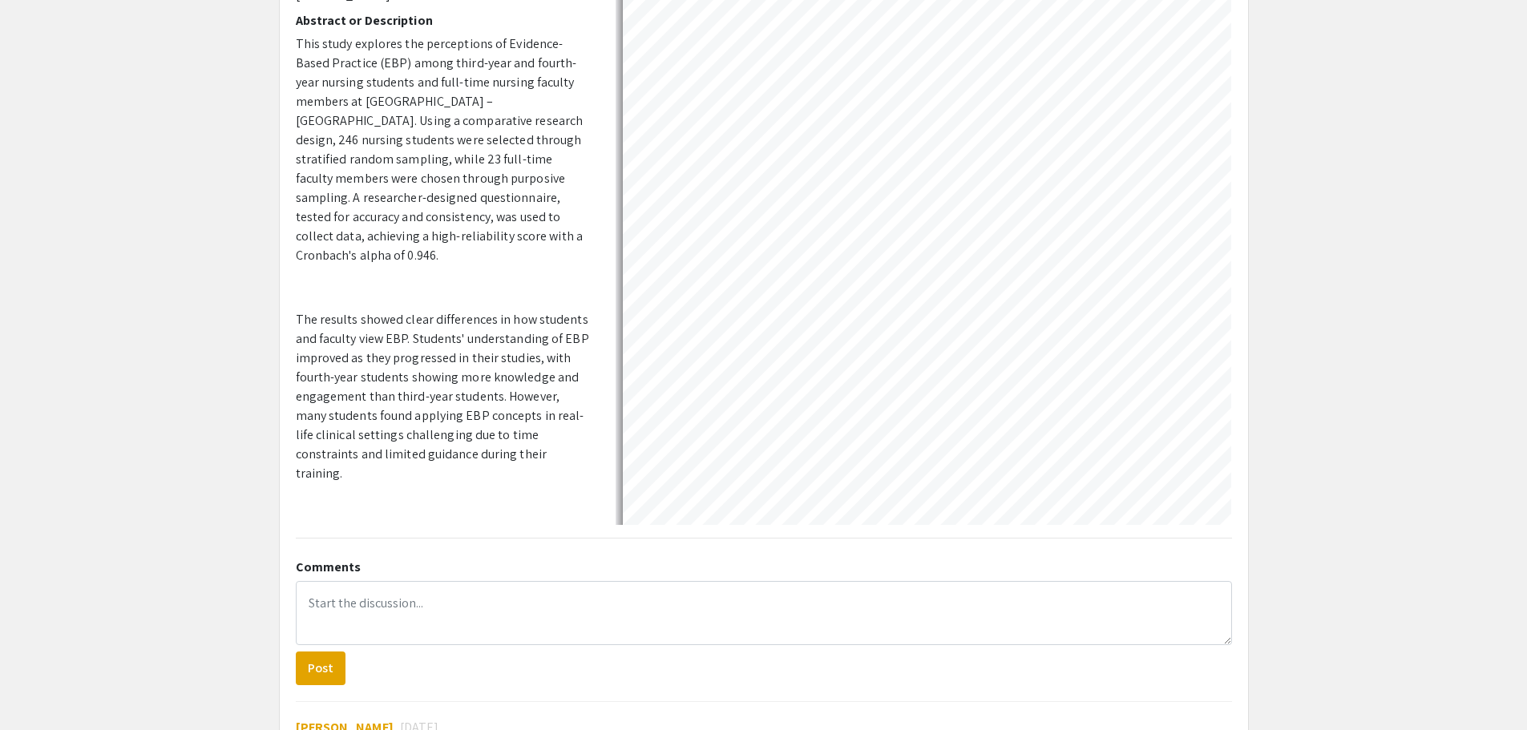
scroll to position [80, 0]
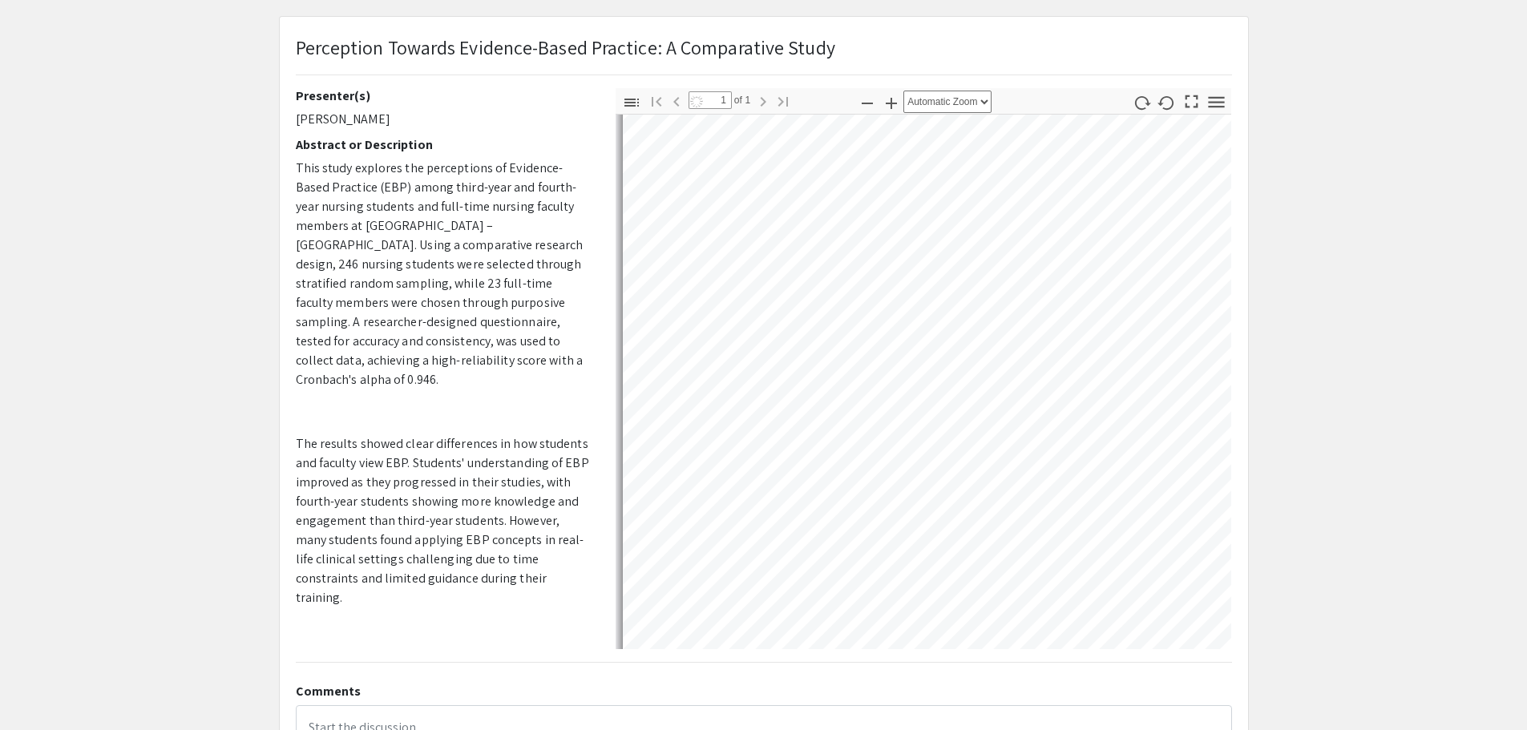
select select "auto"
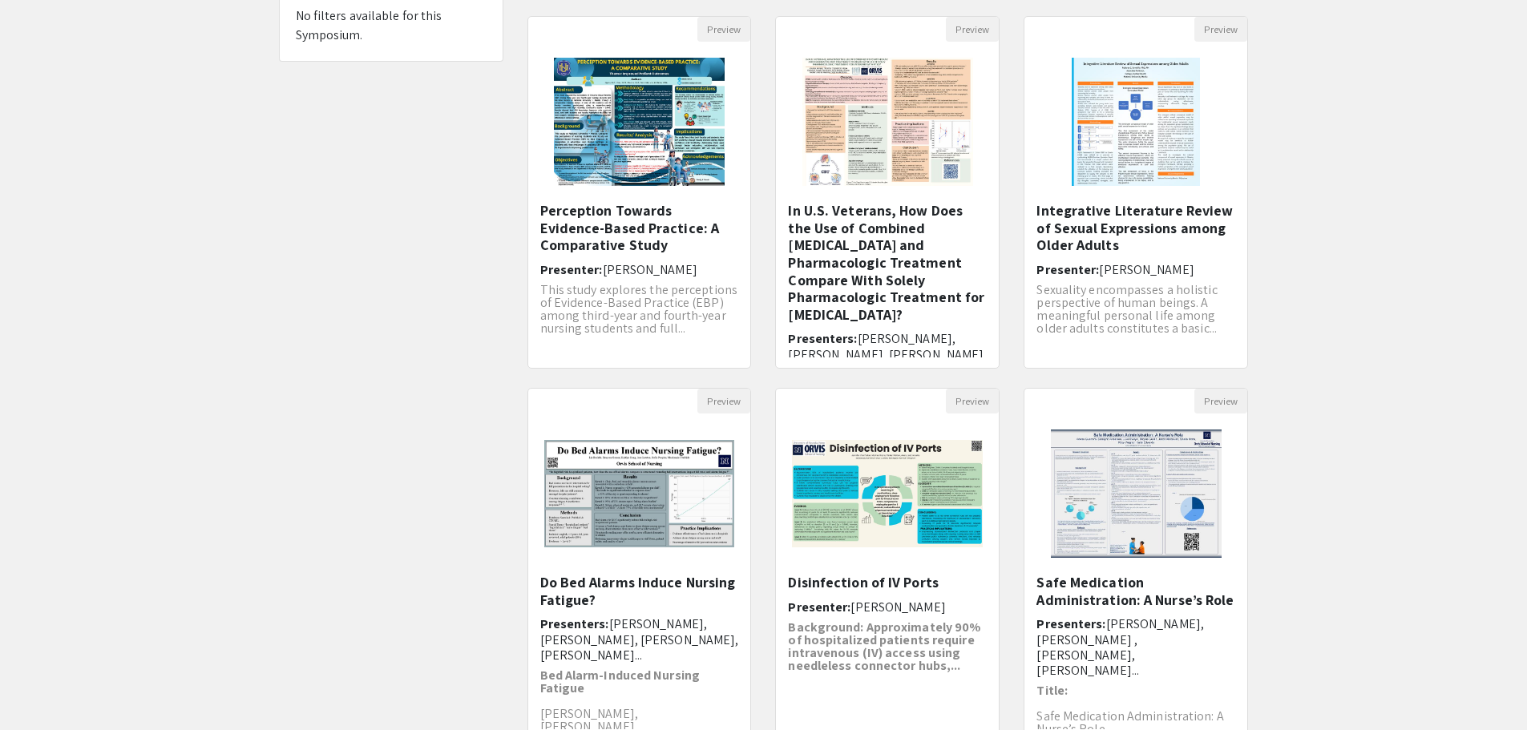
scroll to position [80, 0]
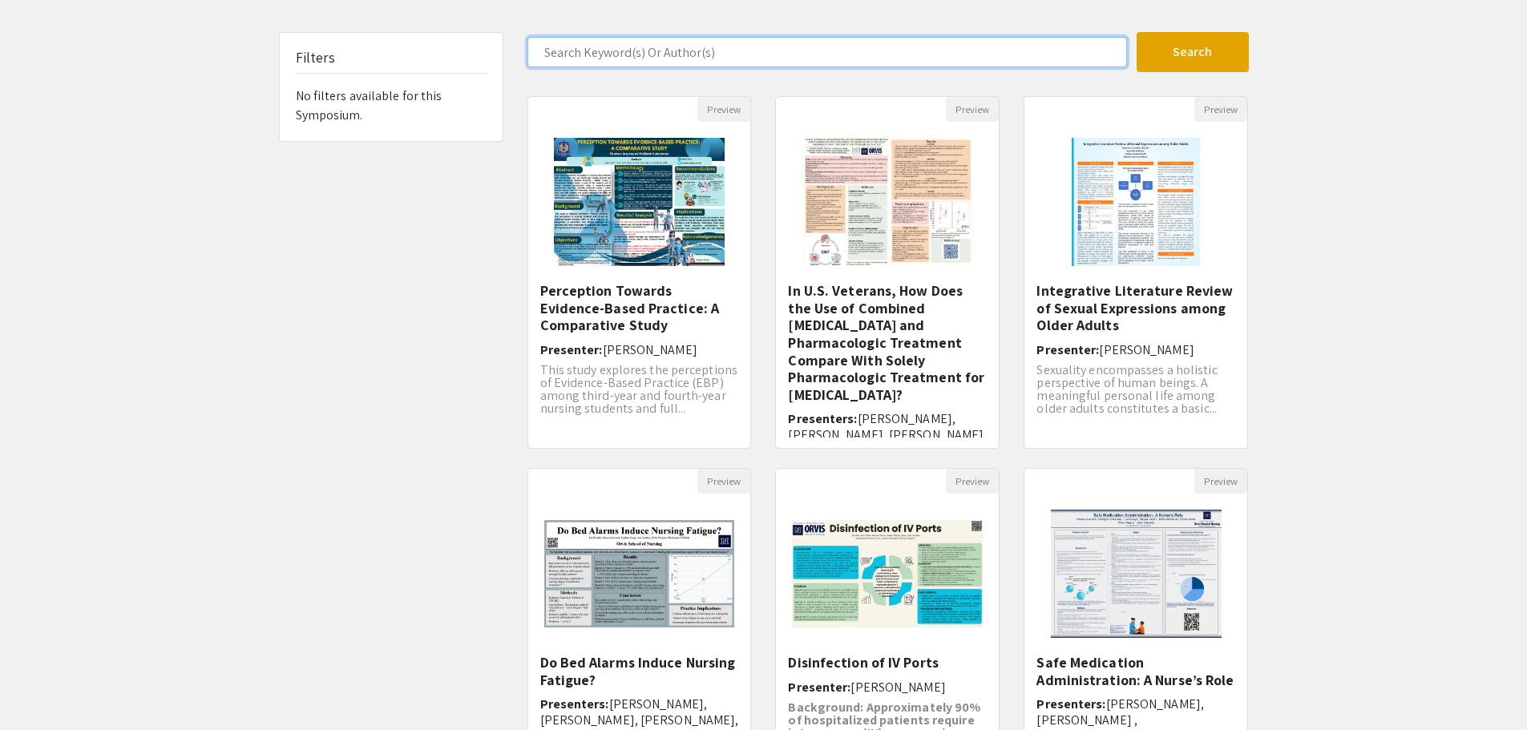
click at [635, 61] on input "Search Keyword(s) Or Author(s)" at bounding box center [826, 52] width 599 height 30
paste input "[PERSON_NAME]"
type input "[PERSON_NAME]"
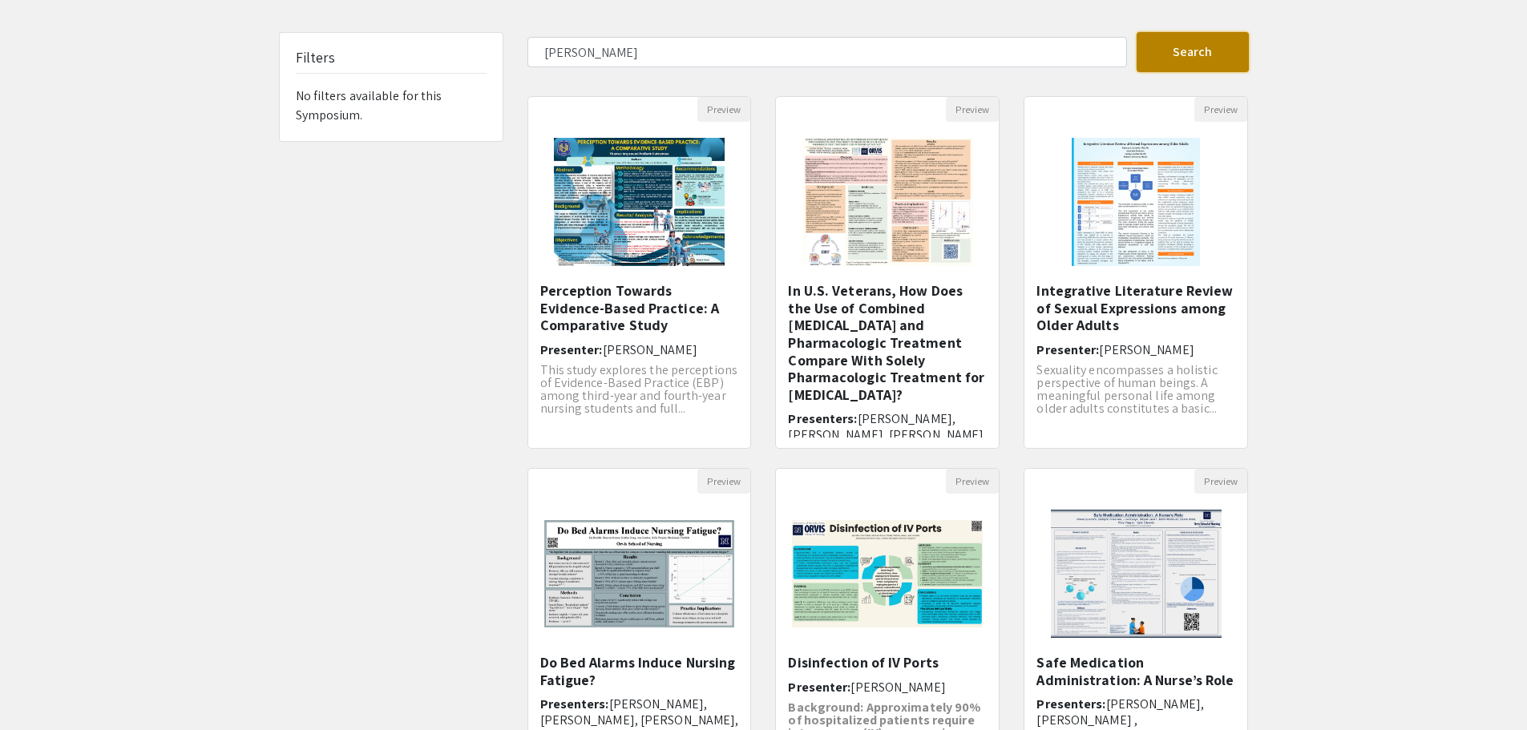
click at [1170, 51] on button "Search" at bounding box center [1192, 52] width 112 height 40
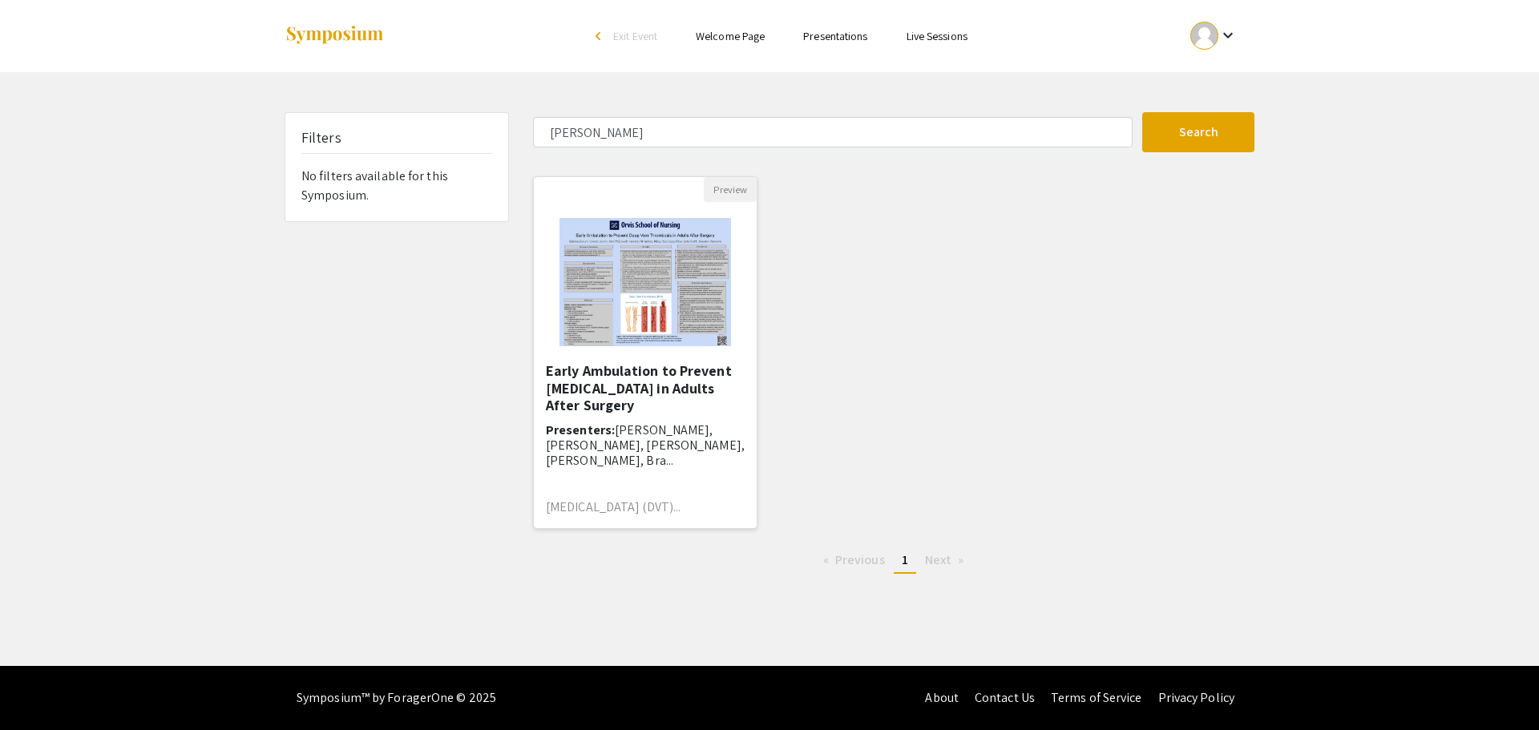
click at [674, 431] on span "[PERSON_NAME], [PERSON_NAME], [PERSON_NAME], [PERSON_NAME], Bra..." at bounding box center [645, 445] width 199 height 47
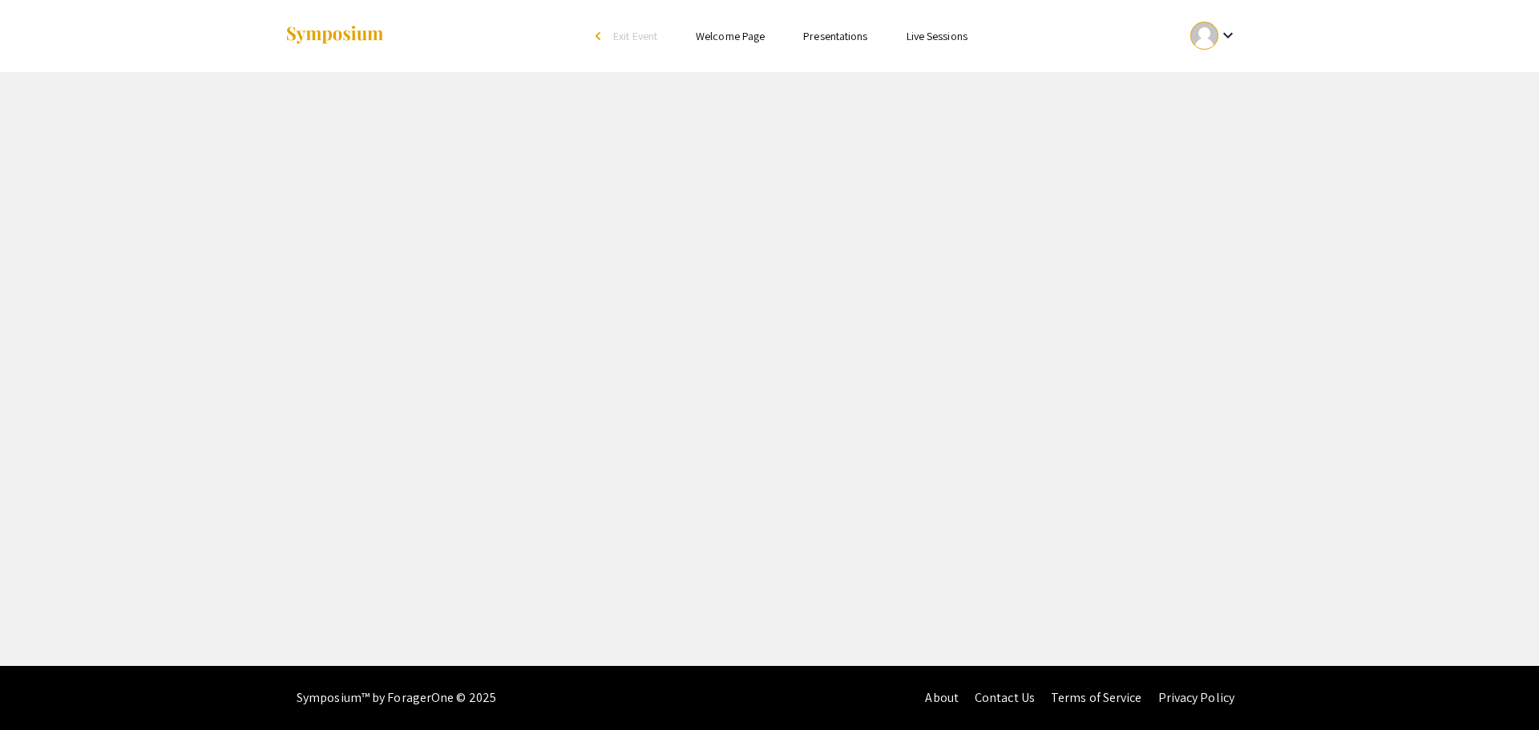
select select "custom"
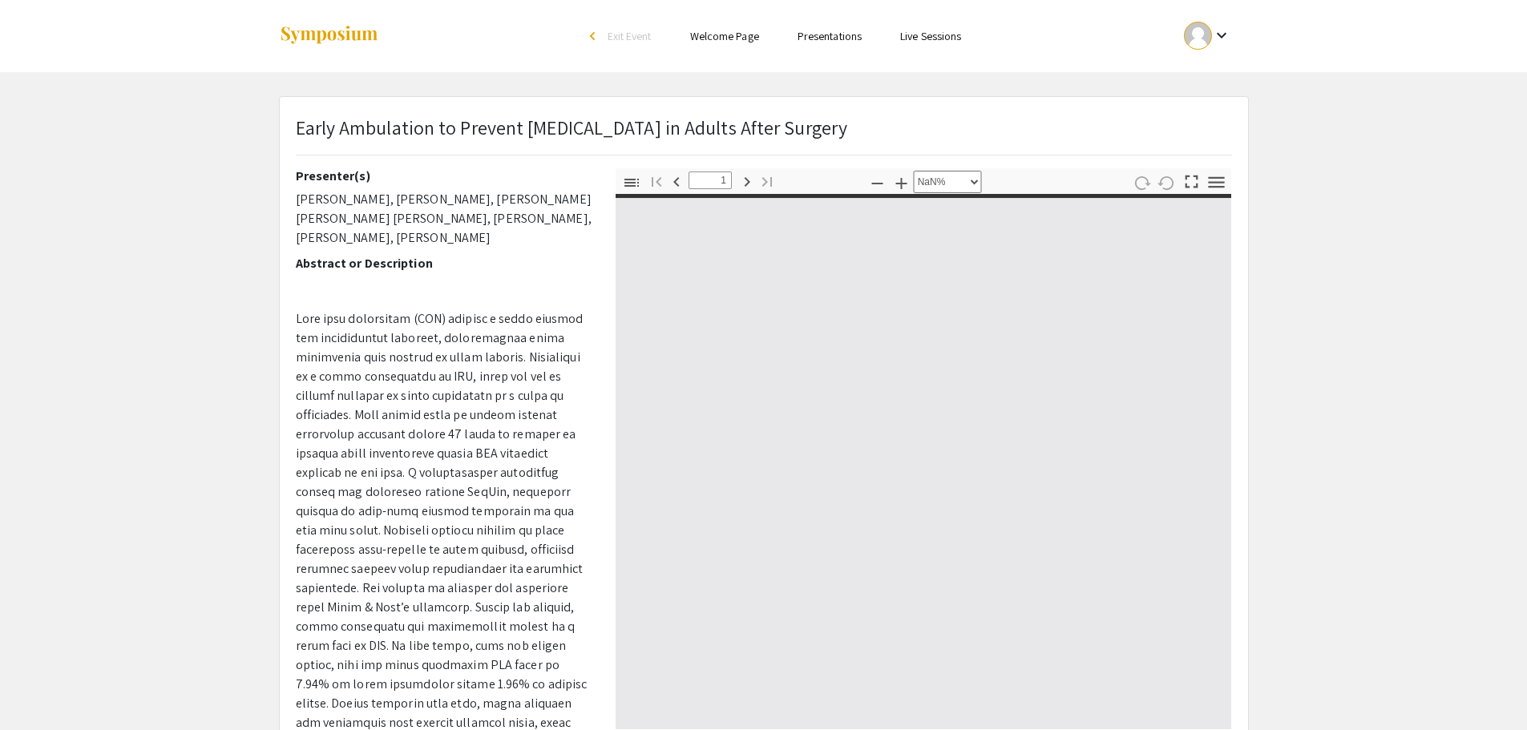
type input "0"
select select "custom"
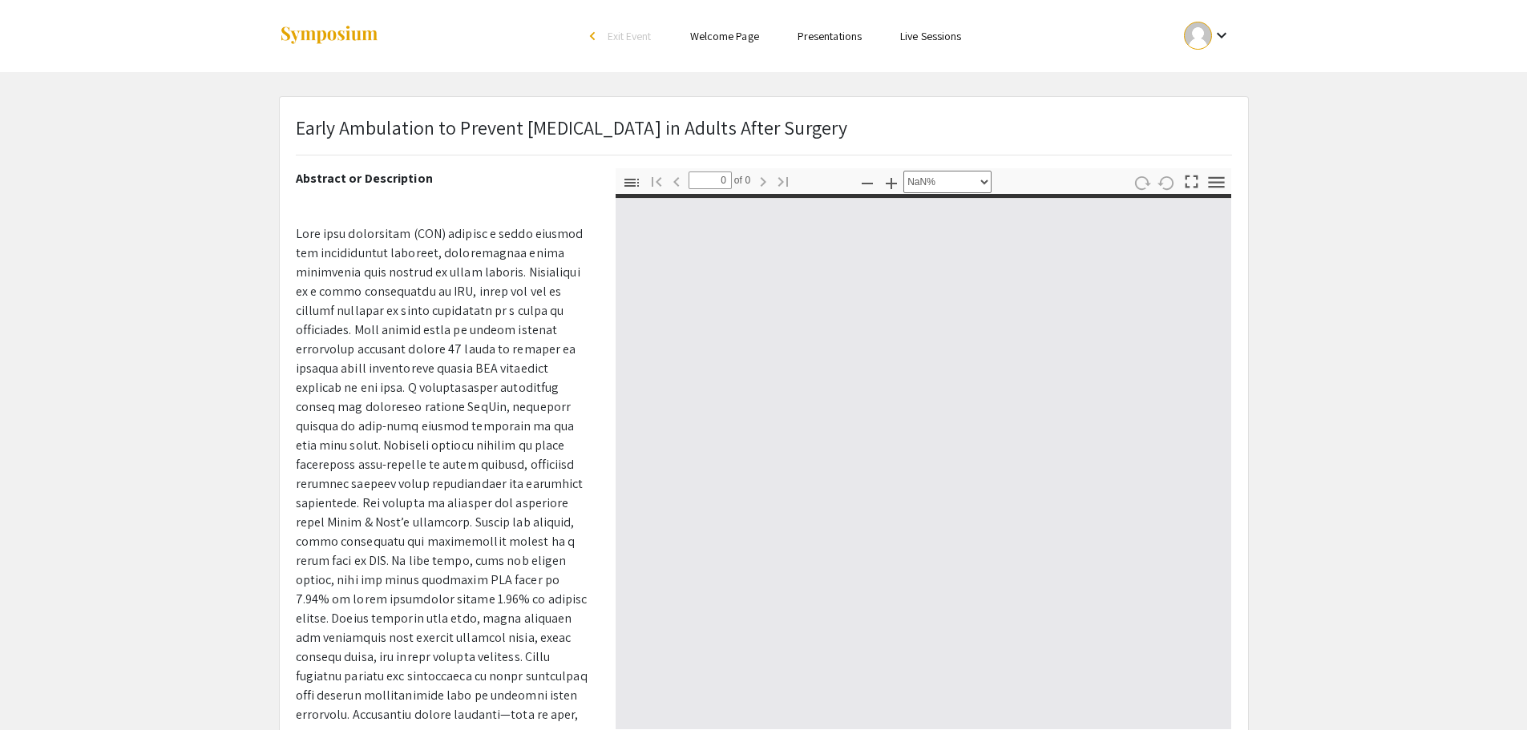
scroll to position [253, 0]
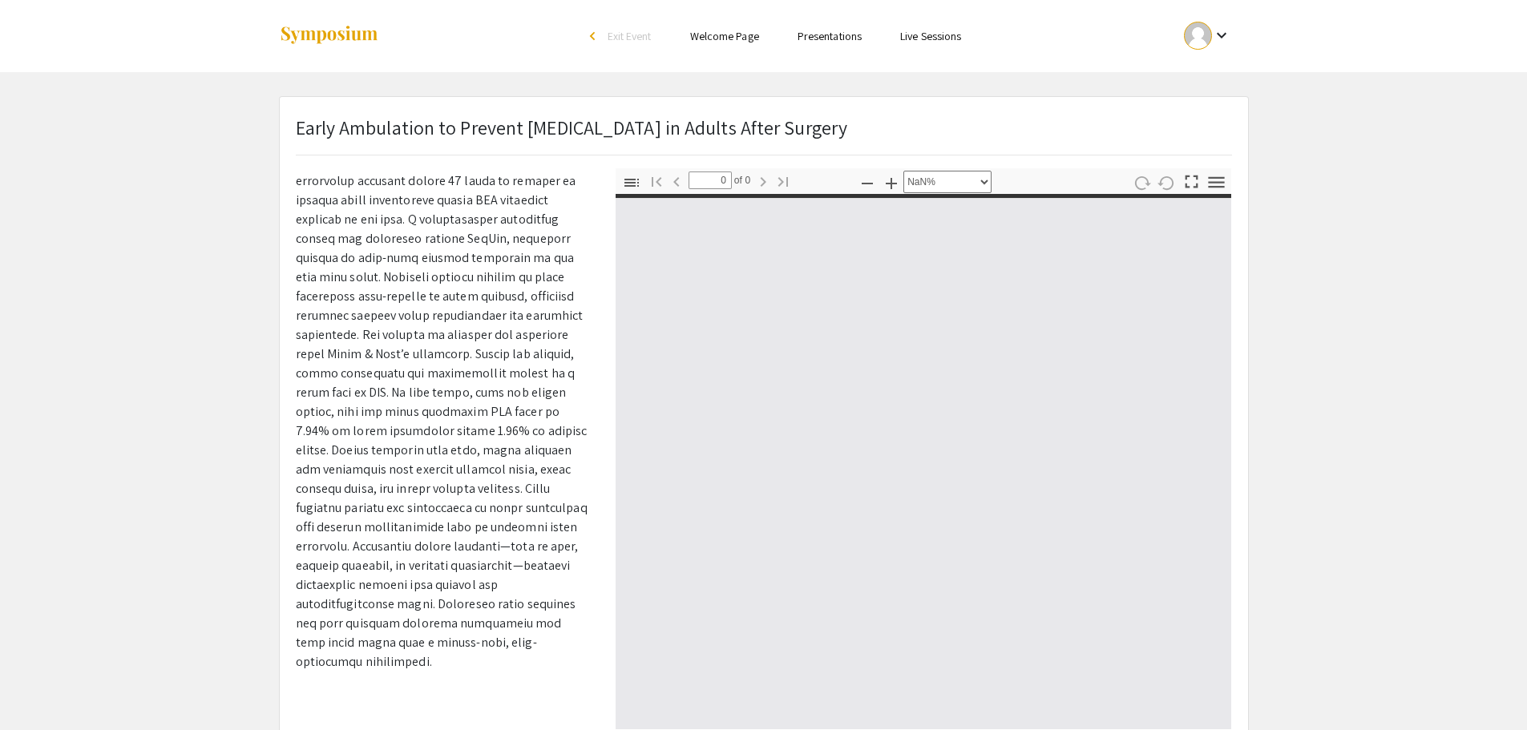
type input "1"
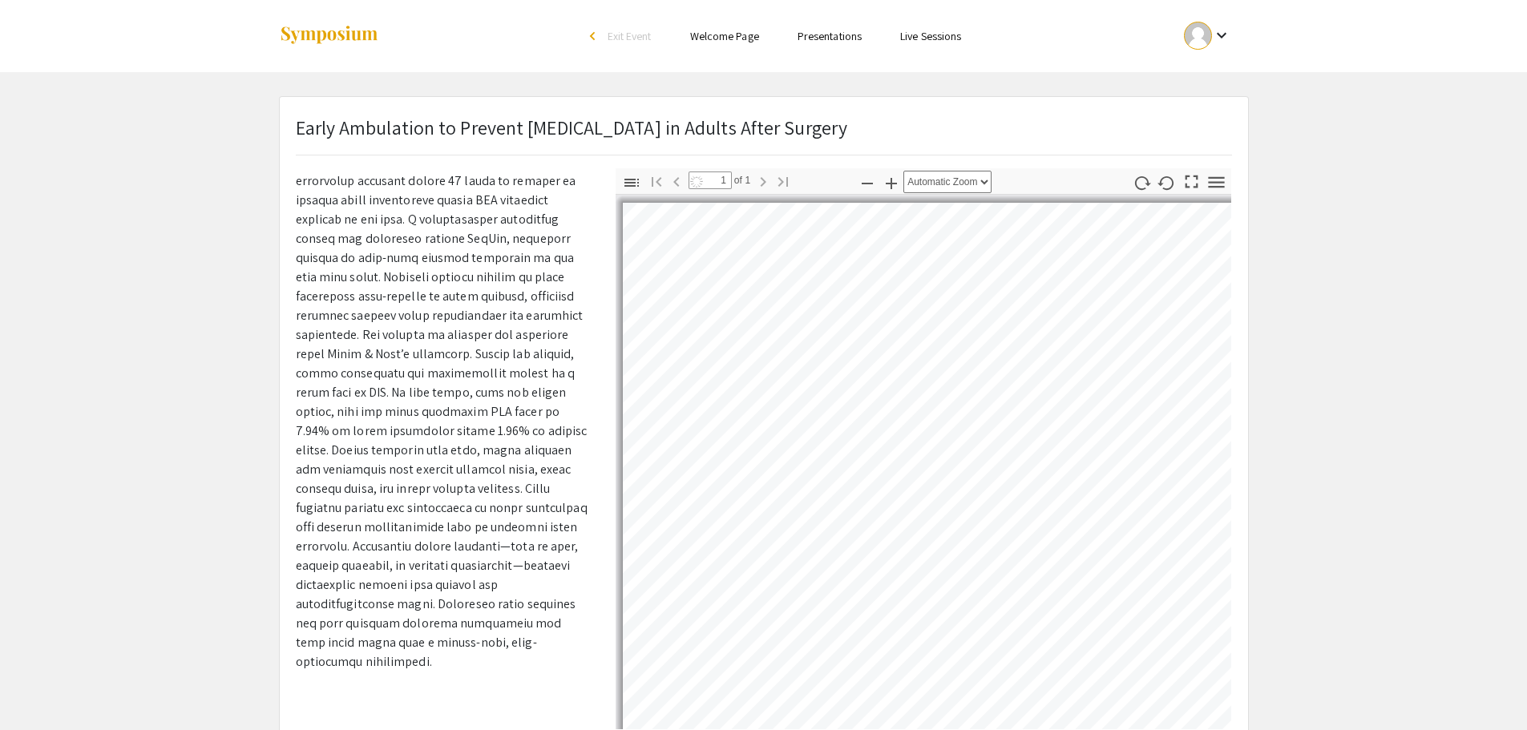
select select "auto"
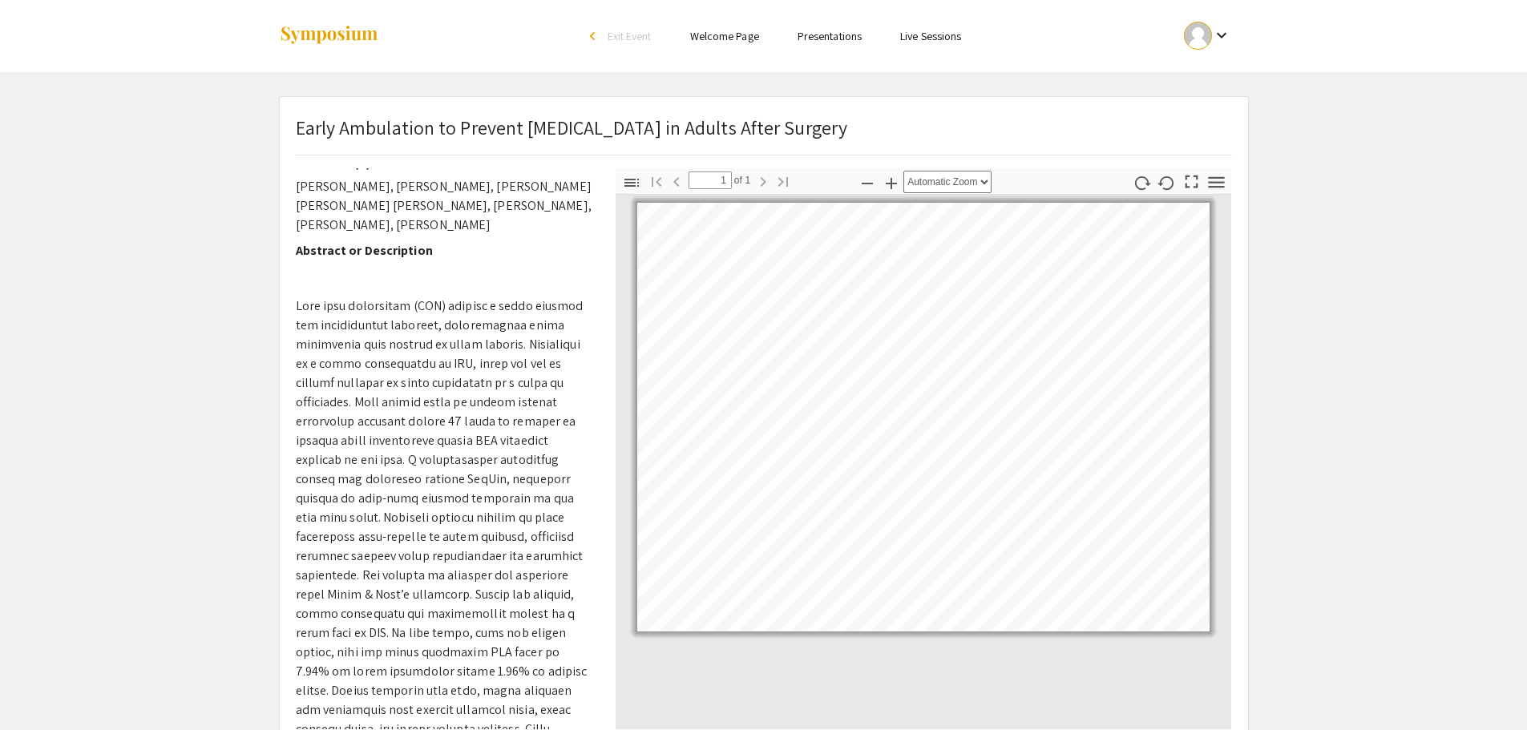
scroll to position [0, 0]
